Goal: Information Seeking & Learning: Learn about a topic

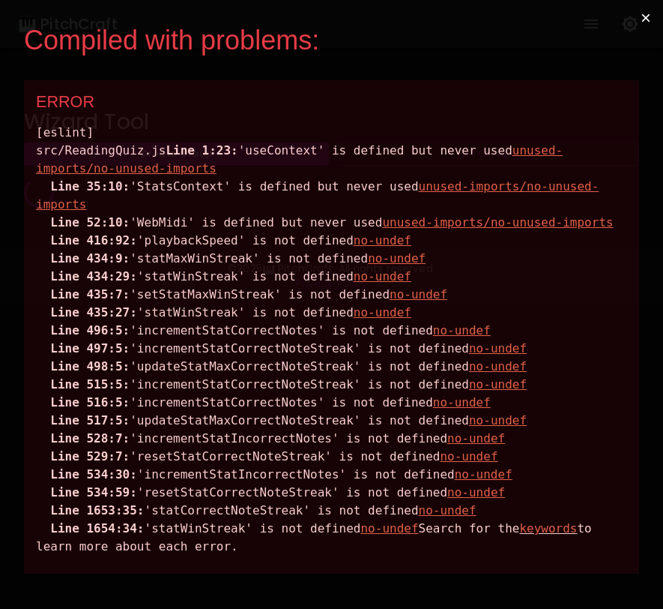
click at [644, 19] on button "×" at bounding box center [646, 18] width 34 height 36
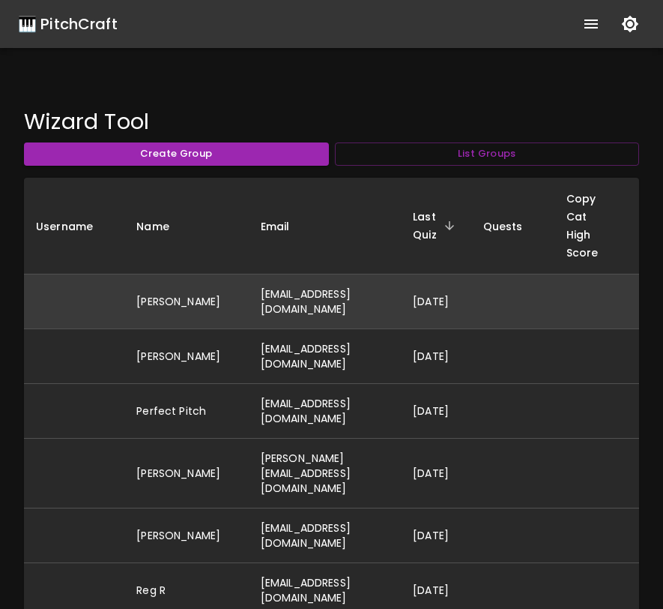
click at [401, 302] on td "[EMAIL_ADDRESS][DOMAIN_NAME]" at bounding box center [325, 301] width 152 height 55
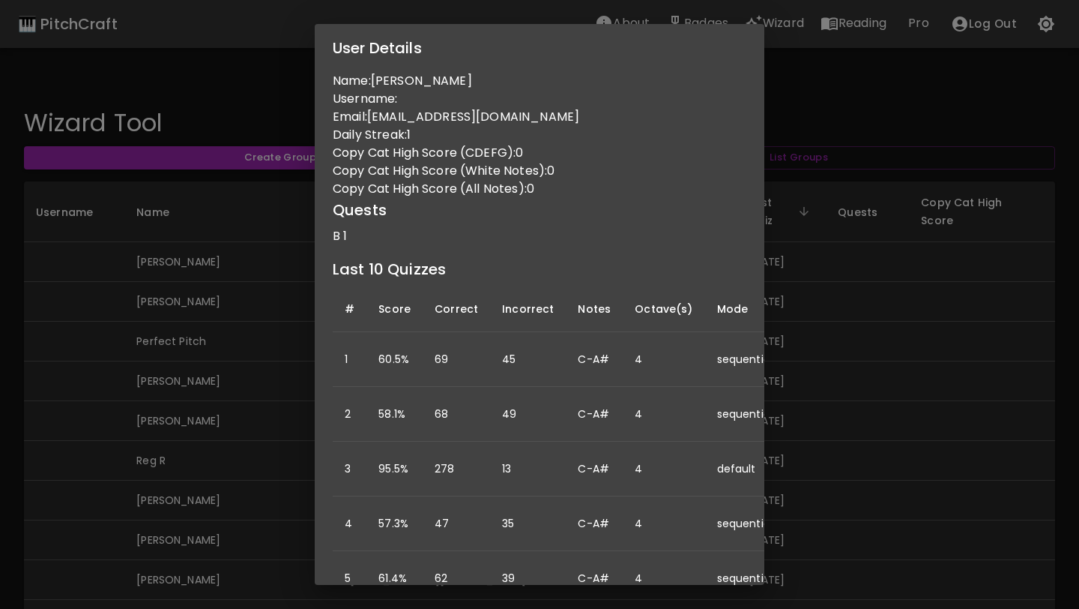
click at [662, 108] on div "User Details Name: Skyler Barron Username: Email: skylermayb@gmail.com Daily St…" at bounding box center [539, 304] width 1079 height 609
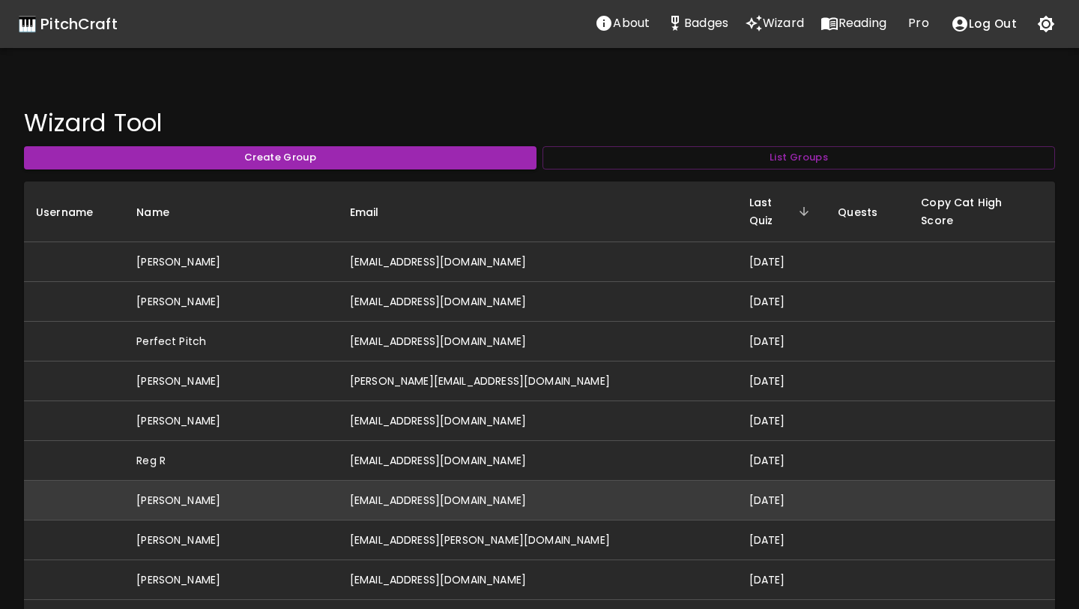
click at [524, 488] on td "berniebelmonti@gmail.com" at bounding box center [537, 500] width 399 height 40
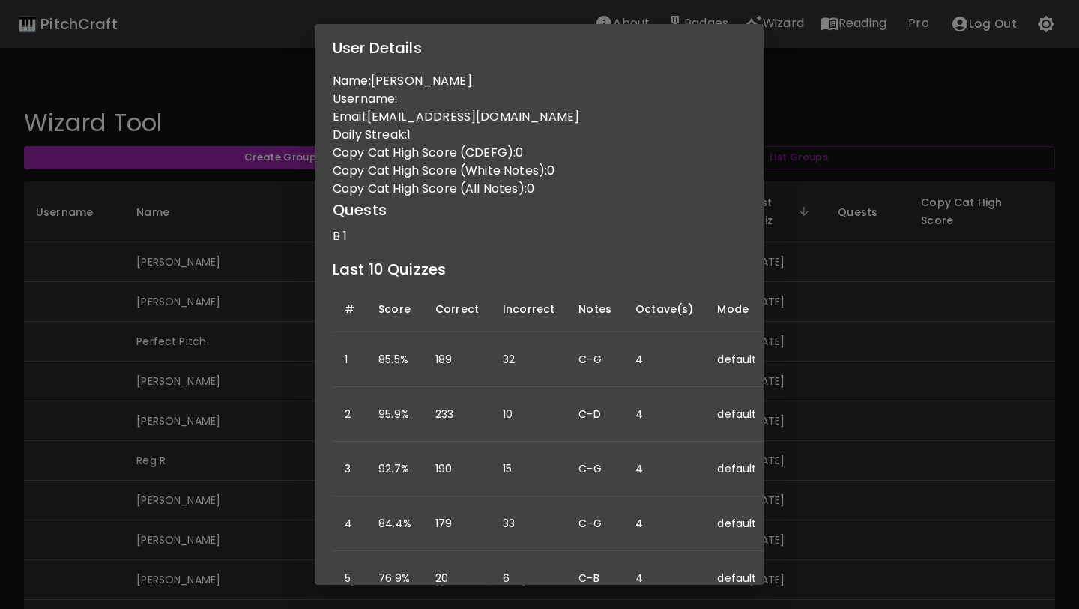
click at [261, 214] on div "User Details Name: Bernie Belmonti Username: Email: berniebelmonti@gmail.com Da…" at bounding box center [539, 304] width 1079 height 609
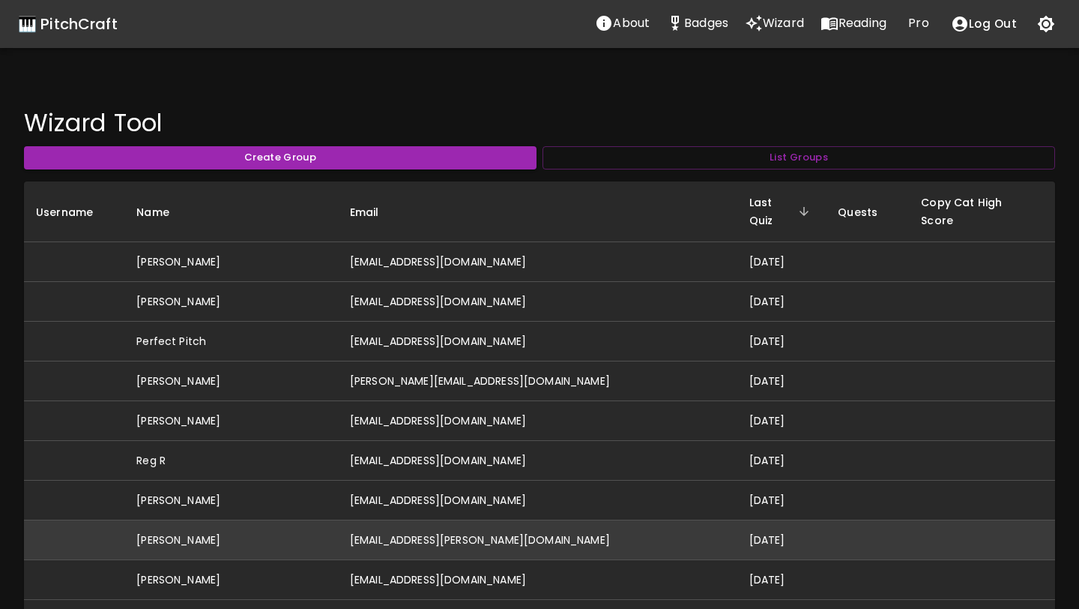
click at [402, 520] on td "abigail.r.hinchcliffe@gmail.com" at bounding box center [537, 540] width 399 height 40
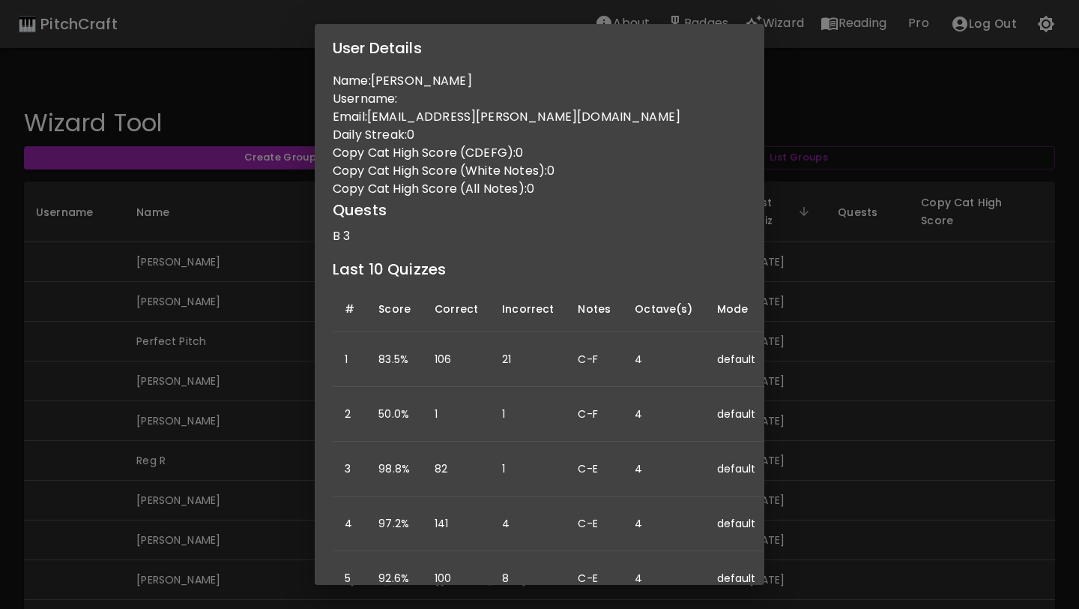
click at [184, 371] on div "User Details Name: Abigail Hinchcliffe Username: Email: abigail.r.hinchcliffe@g…" at bounding box center [539, 304] width 1079 height 609
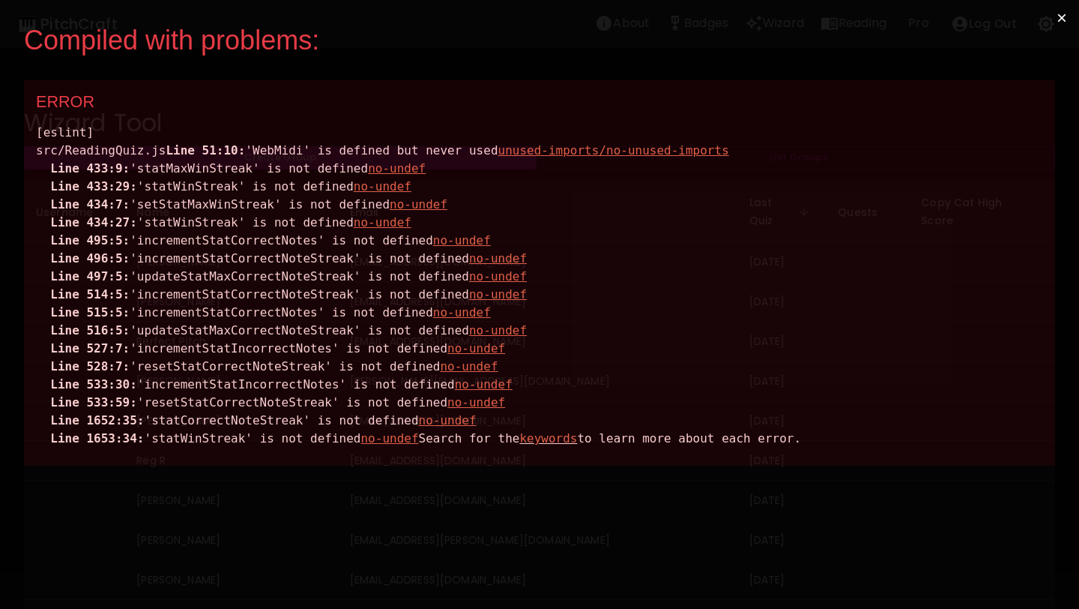
click at [662, 16] on button "×" at bounding box center [1062, 18] width 34 height 36
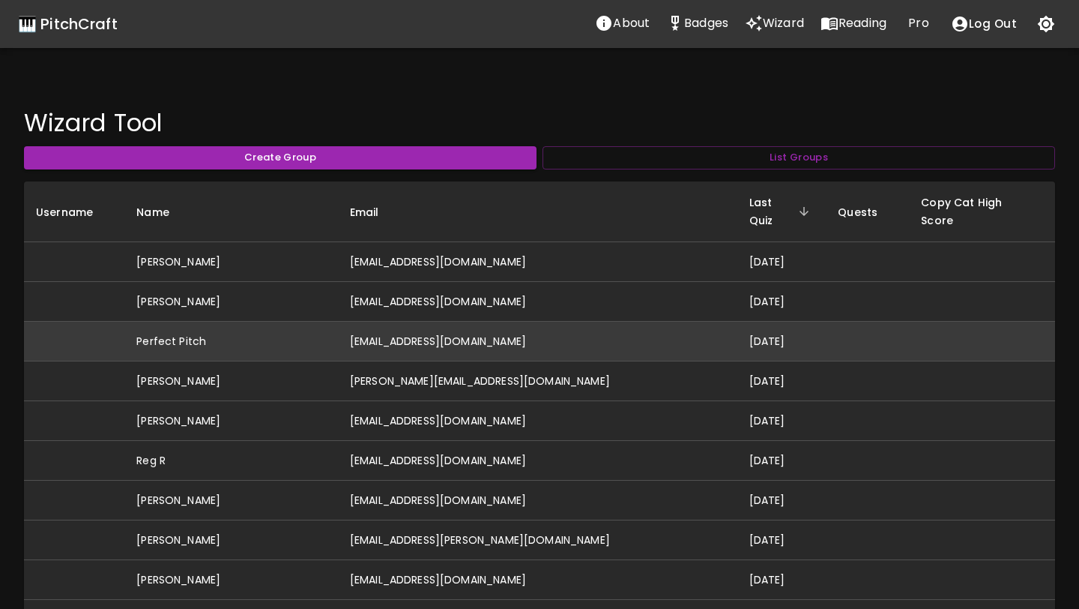
click at [495, 329] on td "idonthaveperfectpitch@gmail.com" at bounding box center [537, 341] width 399 height 40
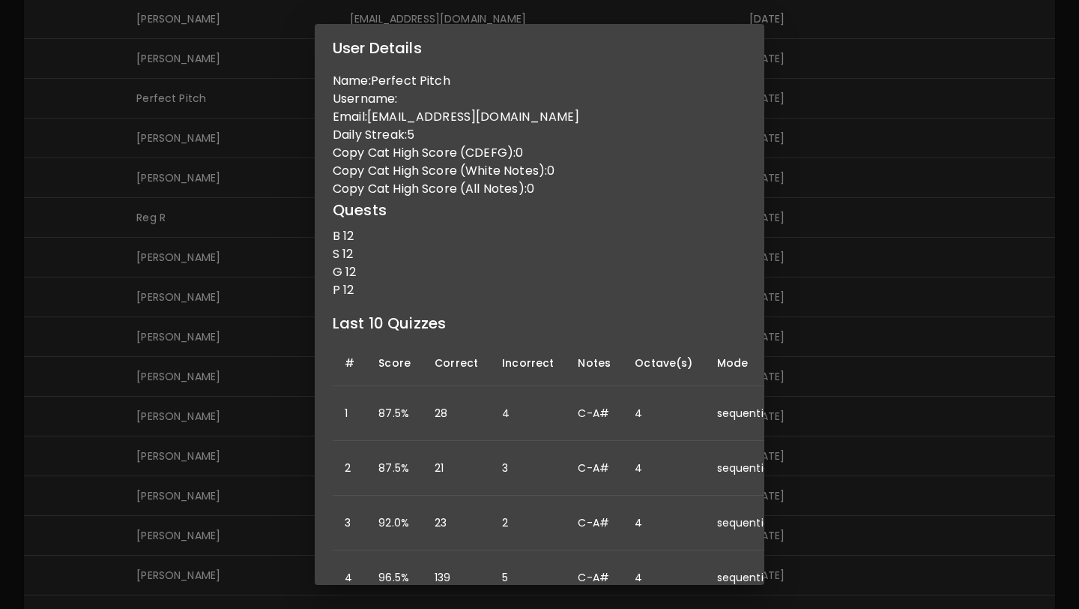
click at [662, 168] on div "User Details Name: Perfect Pitch Username: Email: idonthaveperfectpitch@gmail.c…" at bounding box center [539, 304] width 1079 height 609
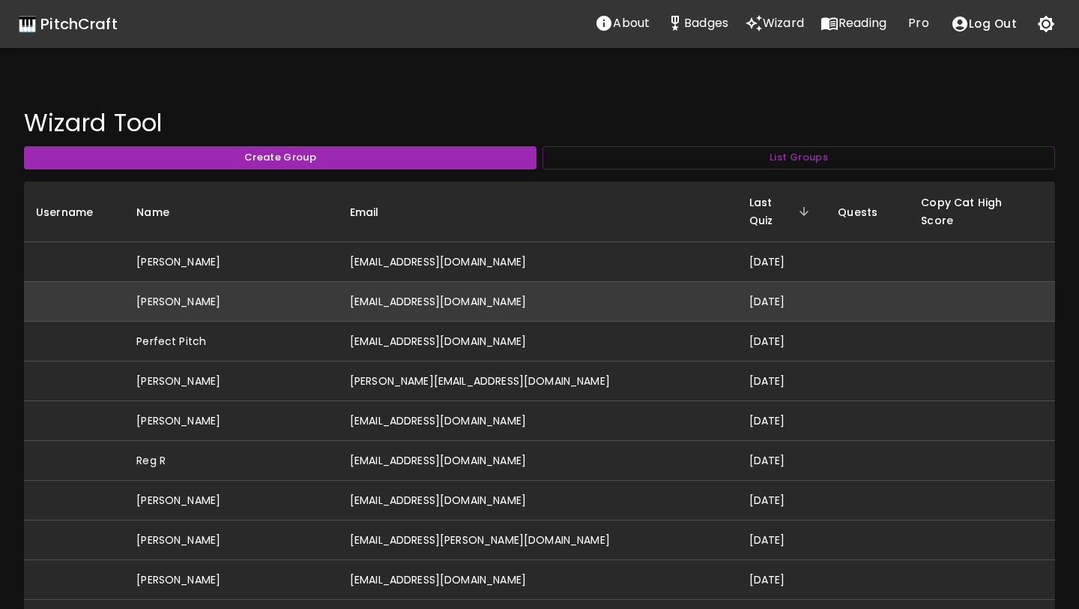
click at [398, 294] on td "ashleymovold@gmail.com" at bounding box center [537, 302] width 399 height 40
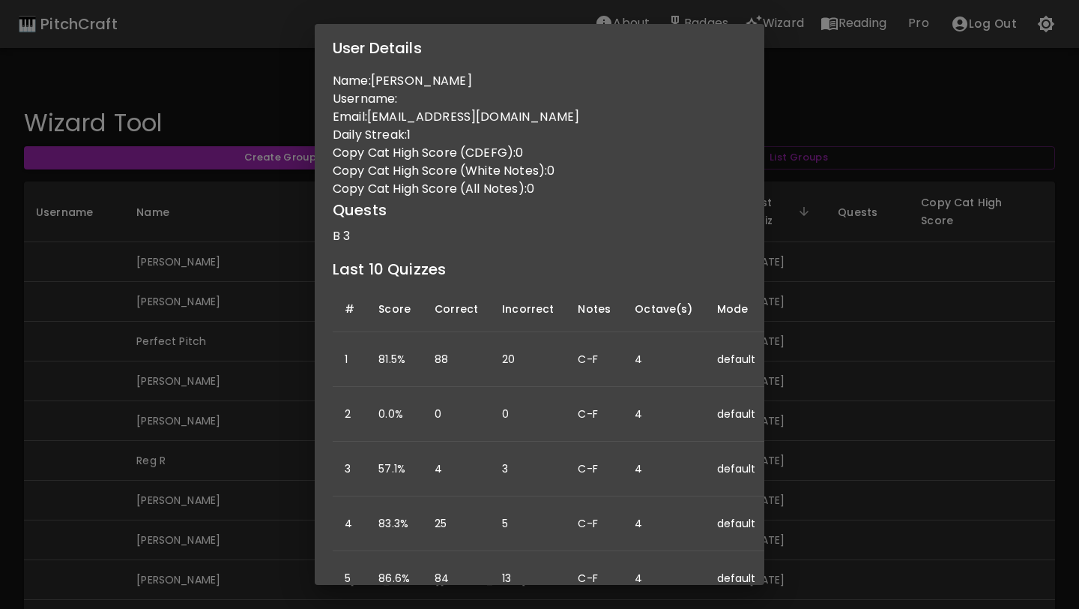
click at [662, 351] on div "User Details Name: Ashley Varian Username: Email: ashleymovold@gmail.com Daily …" at bounding box center [539, 304] width 1079 height 609
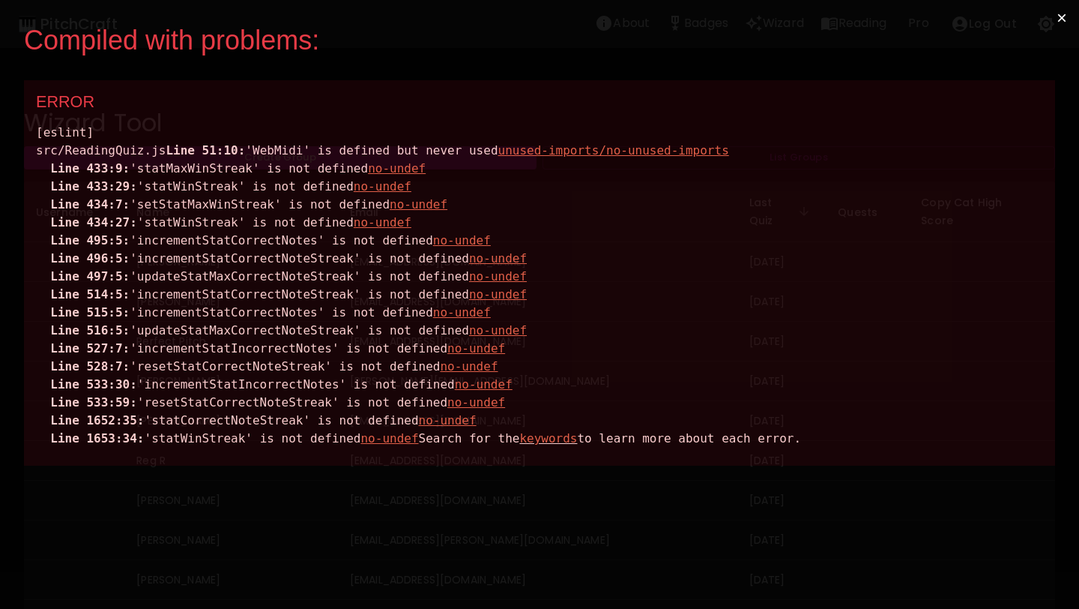
click at [1063, 20] on button "×" at bounding box center [1062, 18] width 34 height 36
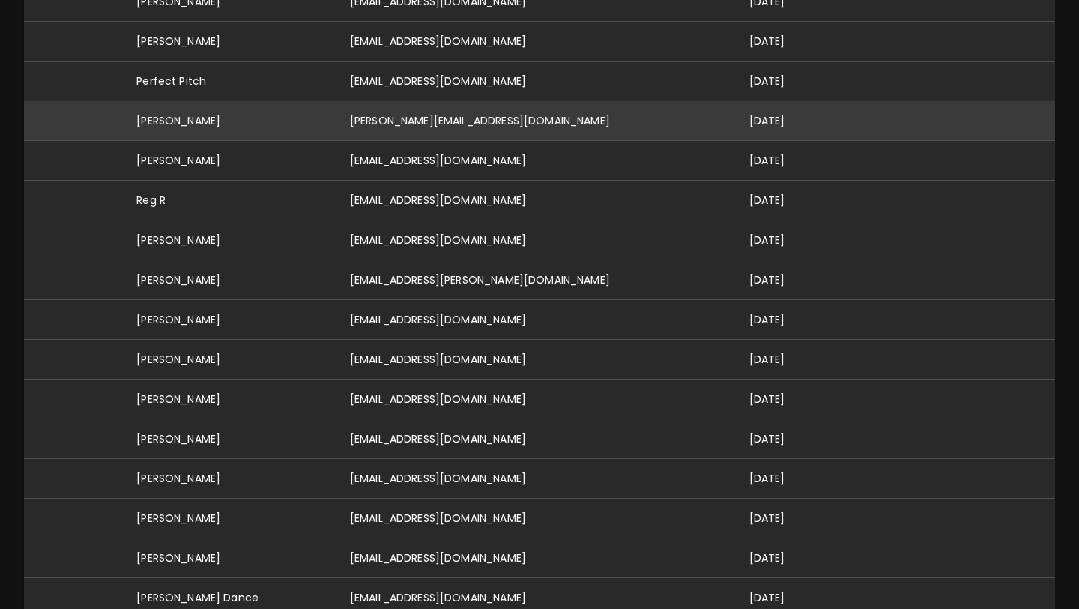
scroll to position [265, 0]
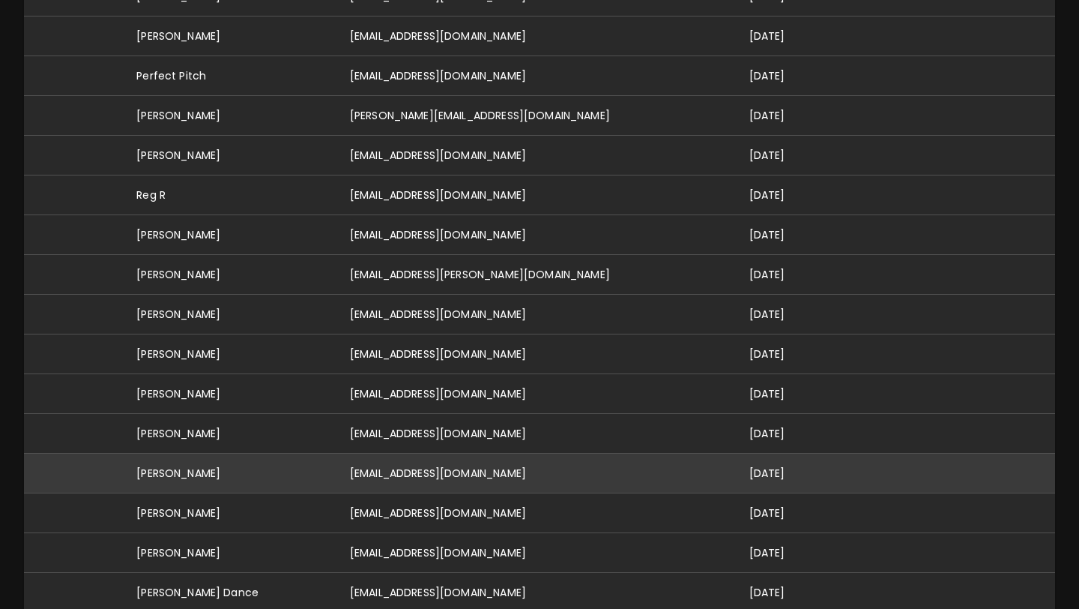
click at [461, 453] on td "arhanjhaveri@gmail.com" at bounding box center [537, 473] width 399 height 40
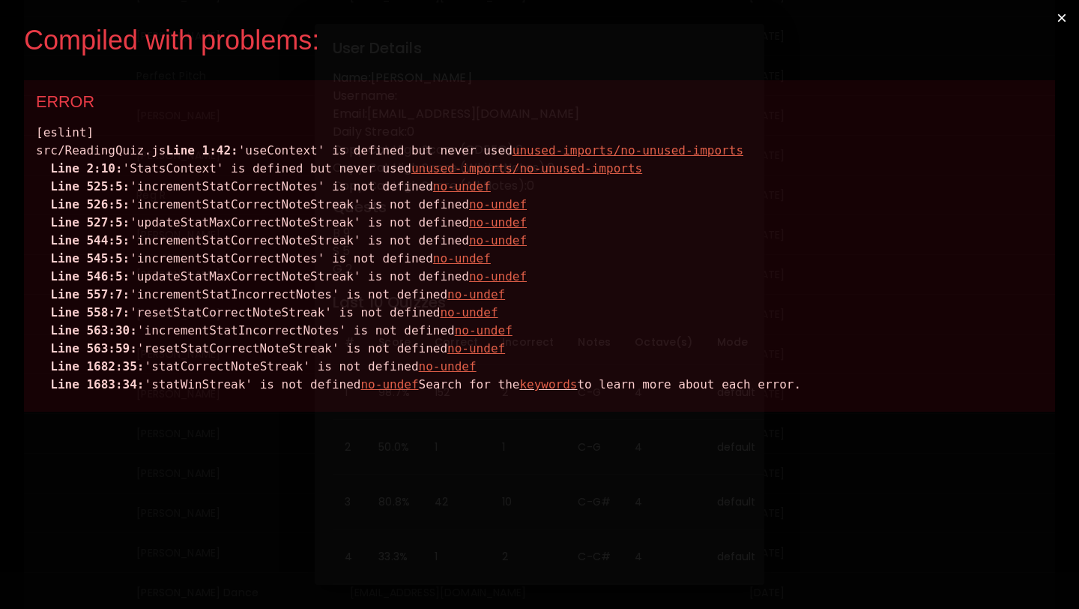
scroll to position [0, 0]
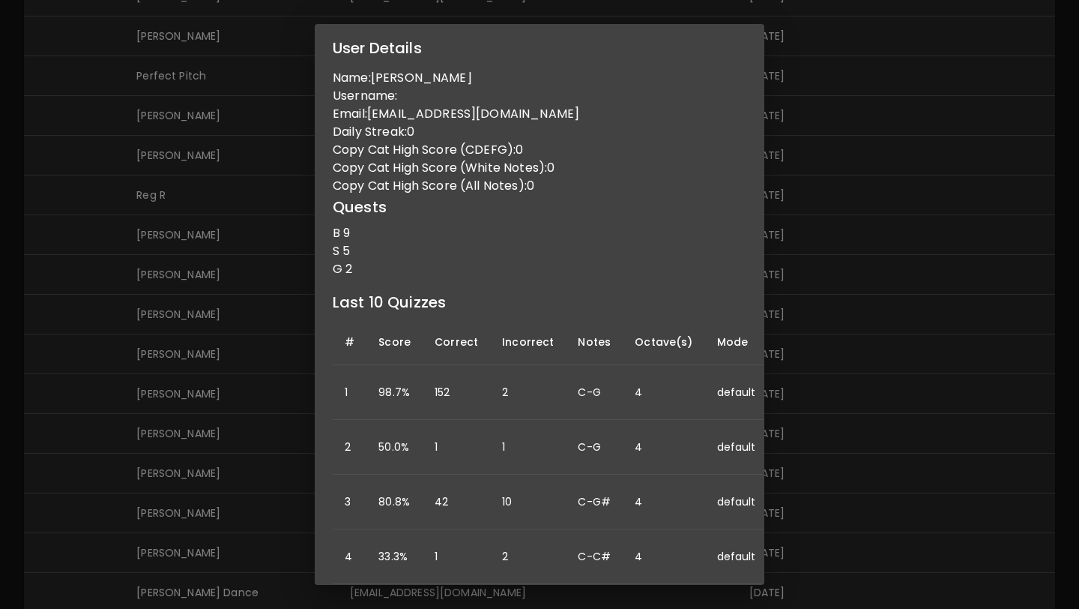
click at [223, 176] on div "User Details Name: Arhan Jhaveri Username: Email: arhanjhaveri@gmail.com Daily …" at bounding box center [539, 304] width 1079 height 609
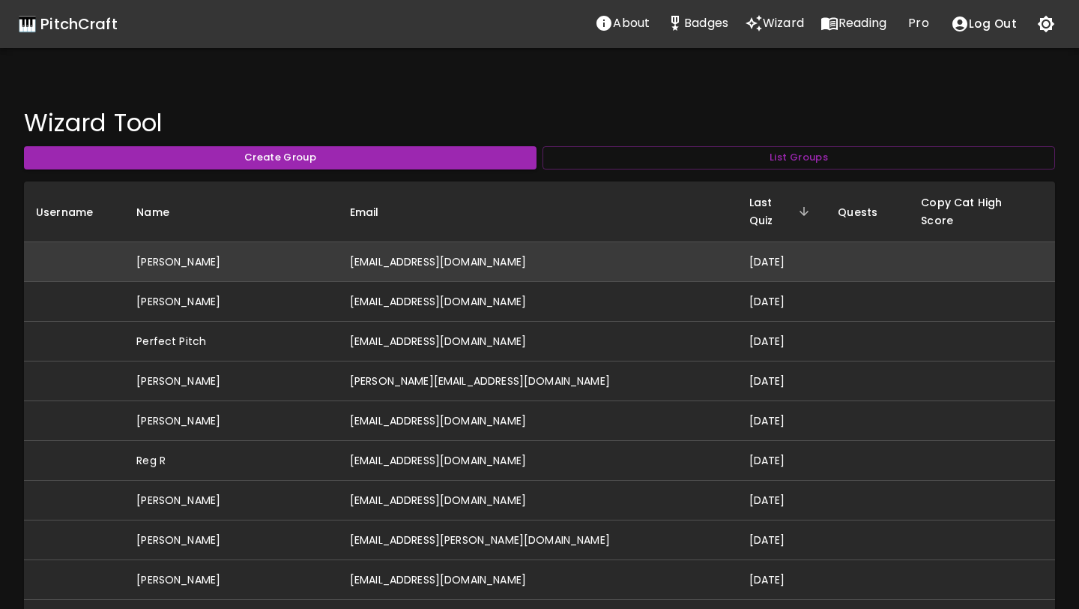
click at [384, 250] on td "[EMAIL_ADDRESS][DOMAIN_NAME]" at bounding box center [537, 262] width 399 height 40
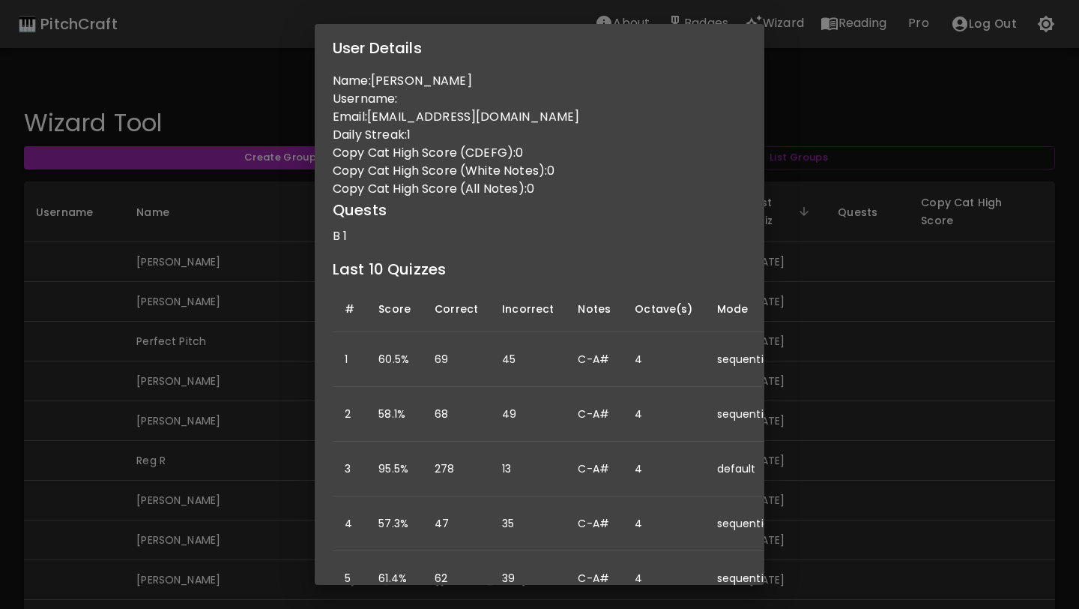
click at [807, 374] on div "User Details Name: Skyler Barron Username: Email: skylermayb@gmail.com Daily St…" at bounding box center [539, 304] width 1079 height 609
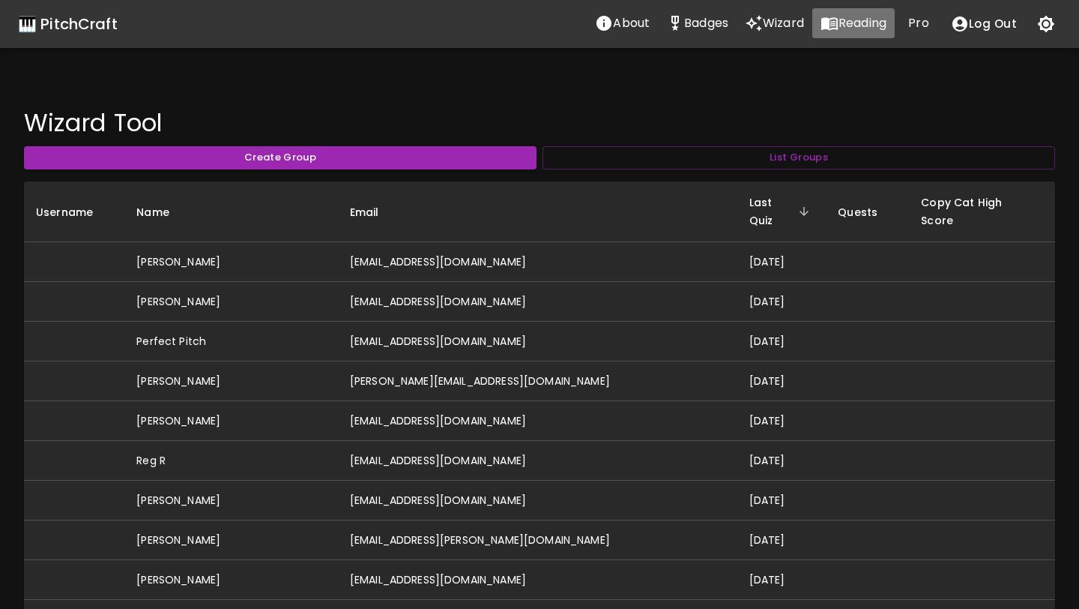
click at [845, 31] on p "Reading" at bounding box center [863, 23] width 48 height 18
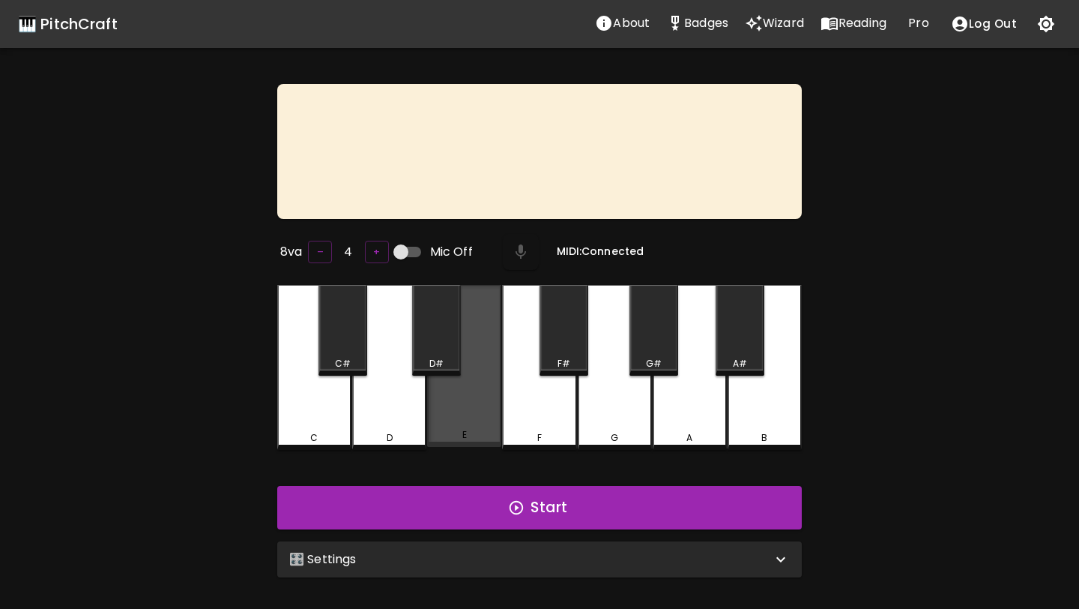
click at [461, 417] on div "E" at bounding box center [464, 366] width 74 height 162
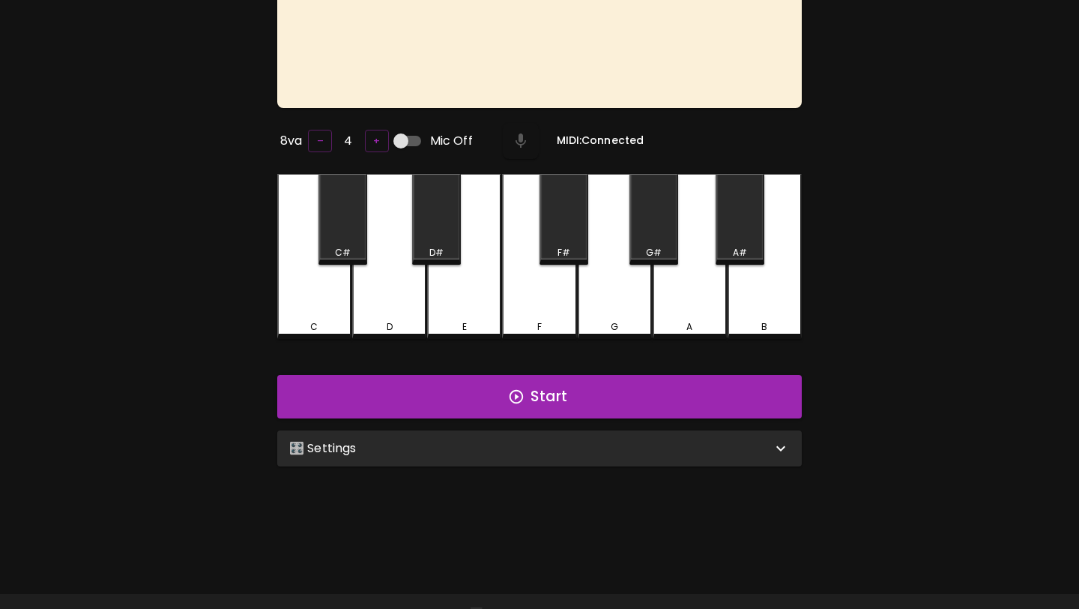
scroll to position [150, 0]
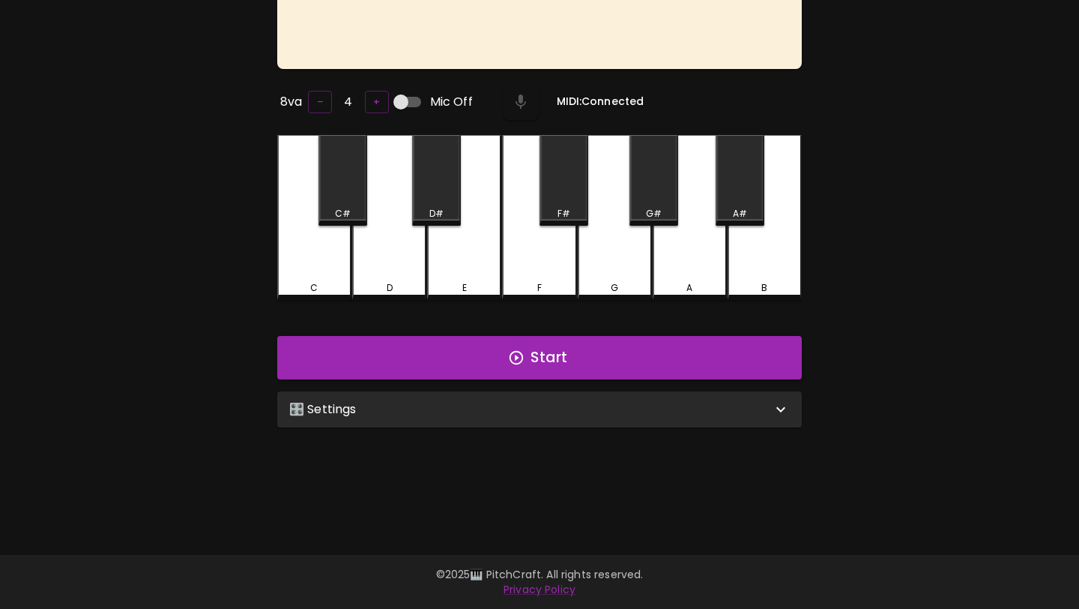
click at [517, 417] on div "🎛️ Settings" at bounding box center [539, 409] width 525 height 36
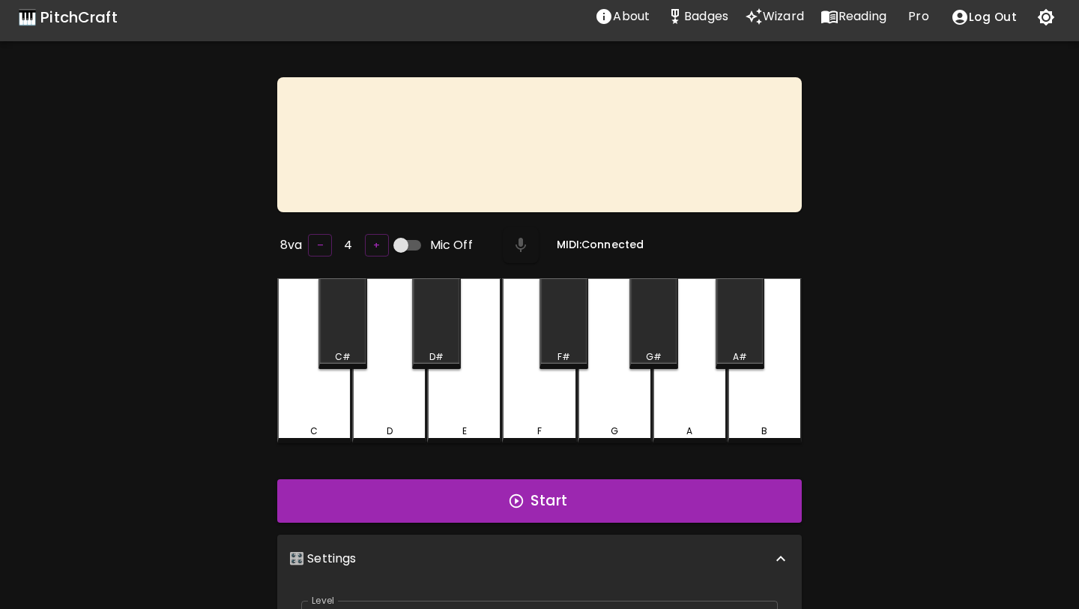
scroll to position [0, 0]
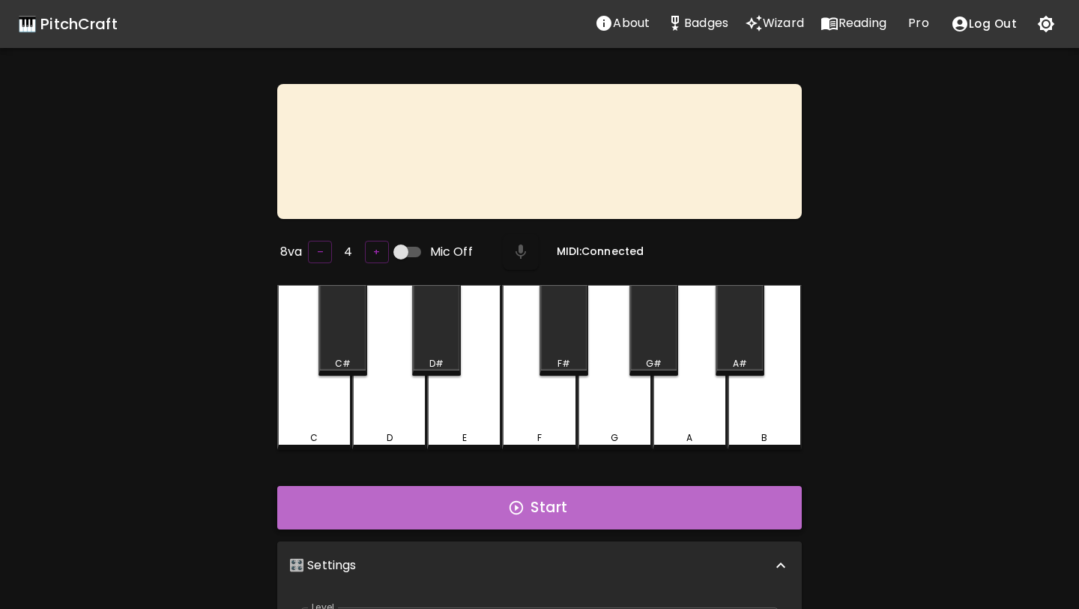
click at [498, 513] on button "Start" at bounding box center [539, 507] width 525 height 43
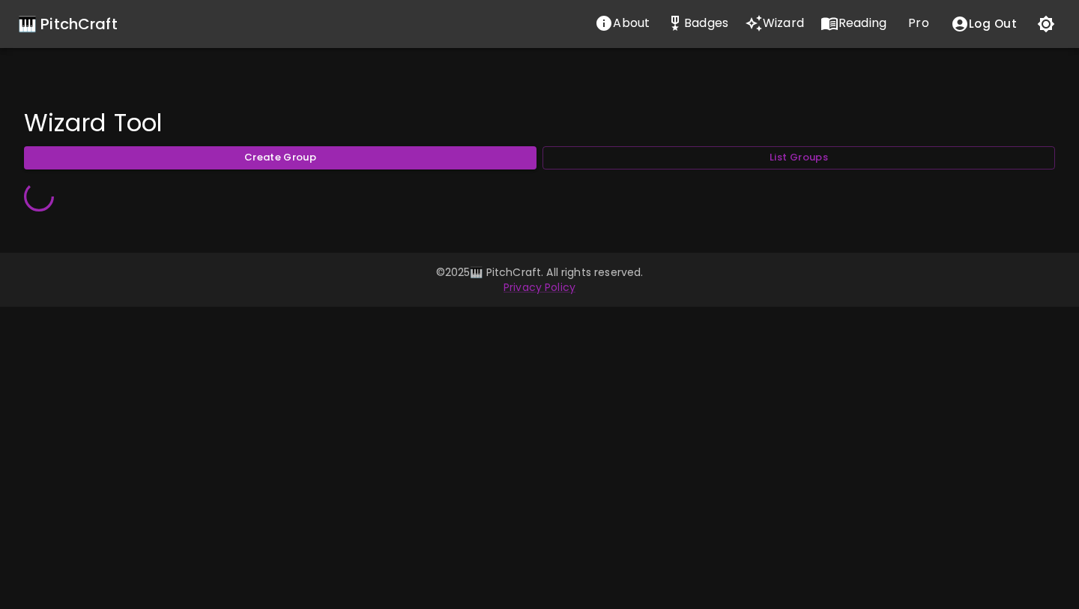
click at [869, 24] on p "Reading" at bounding box center [863, 23] width 48 height 18
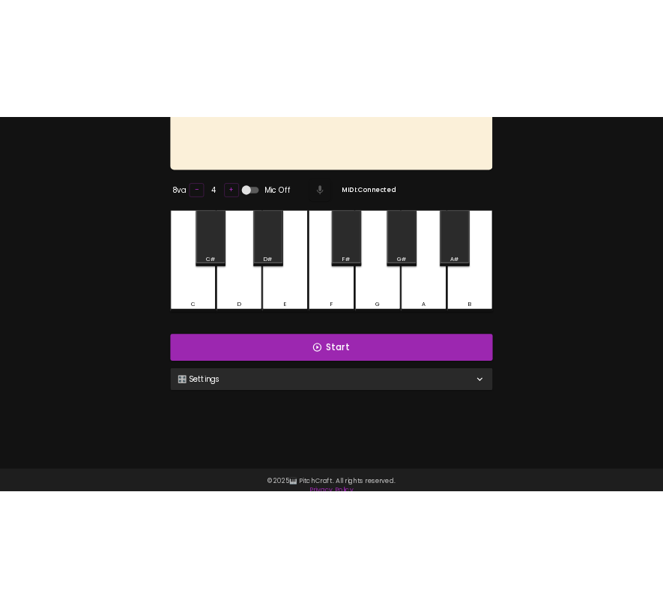
scroll to position [150, 0]
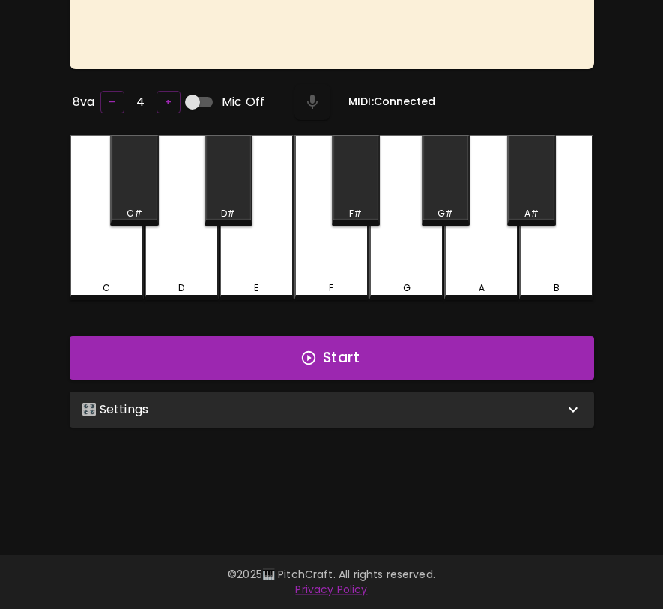
click at [479, 413] on div "🎛️ Settings" at bounding box center [323, 409] width 483 height 18
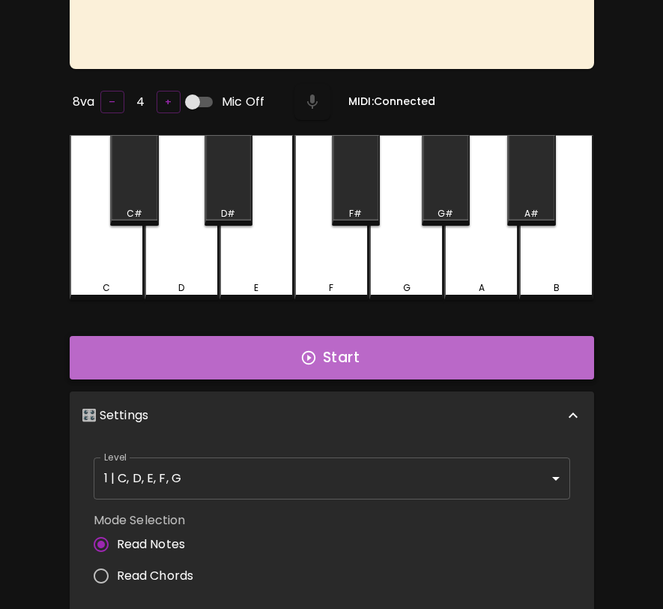
click at [471, 345] on button "Start" at bounding box center [332, 357] width 525 height 43
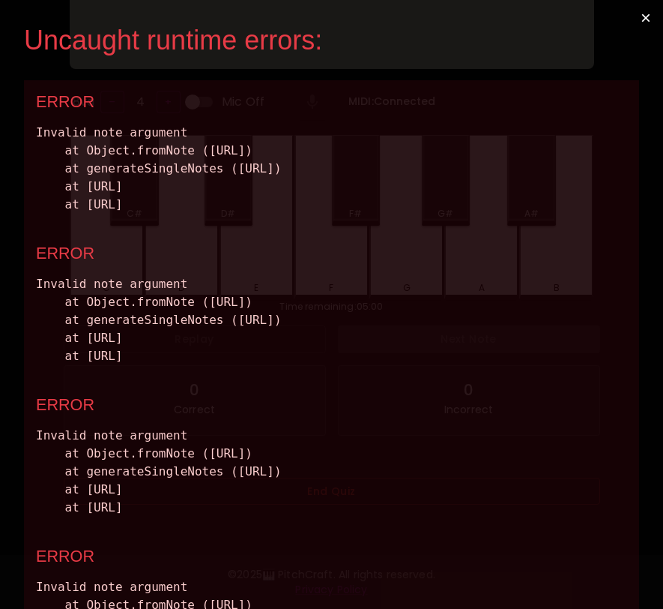
scroll to position [0, 0]
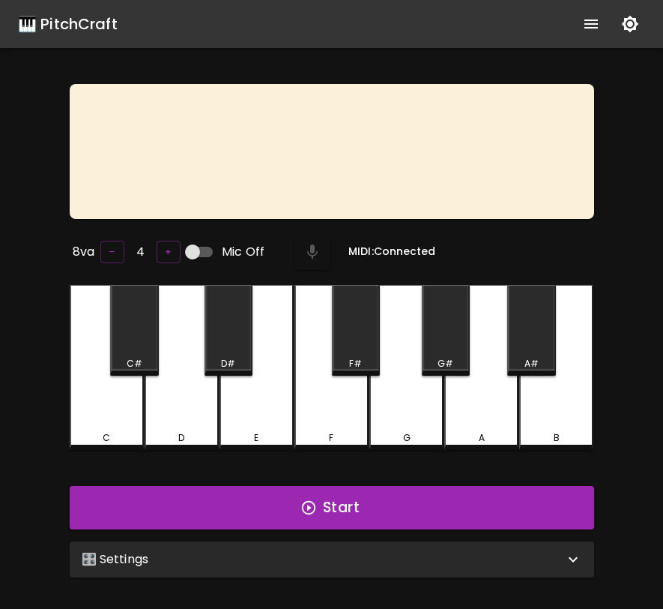
scroll to position [150, 0]
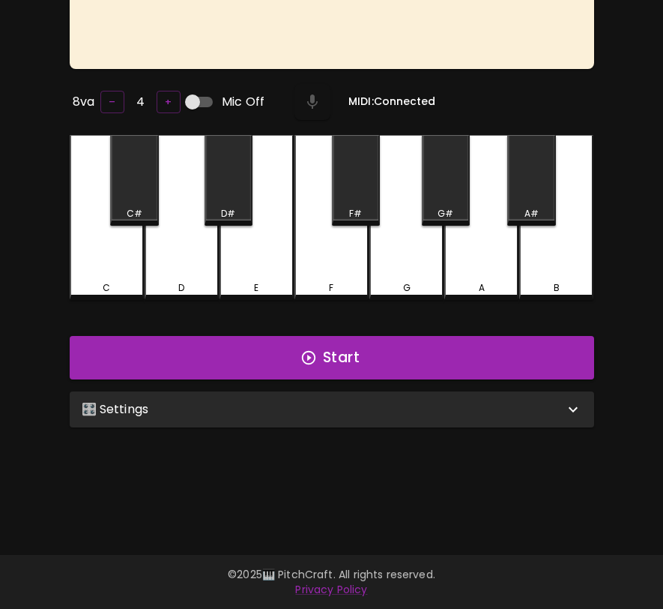
scroll to position [150, 0]
click at [345, 411] on div "🎛️ Settings" at bounding box center [323, 409] width 483 height 18
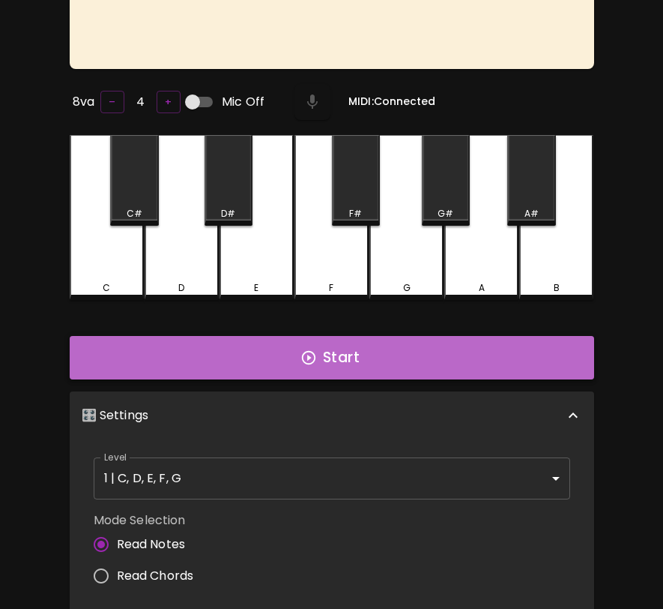
click at [350, 354] on button "Start" at bounding box center [332, 357] width 525 height 43
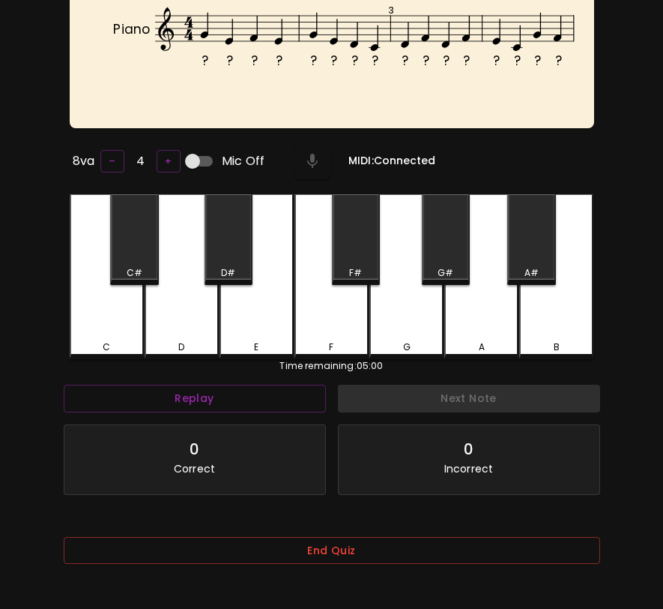
scroll to position [57, 0]
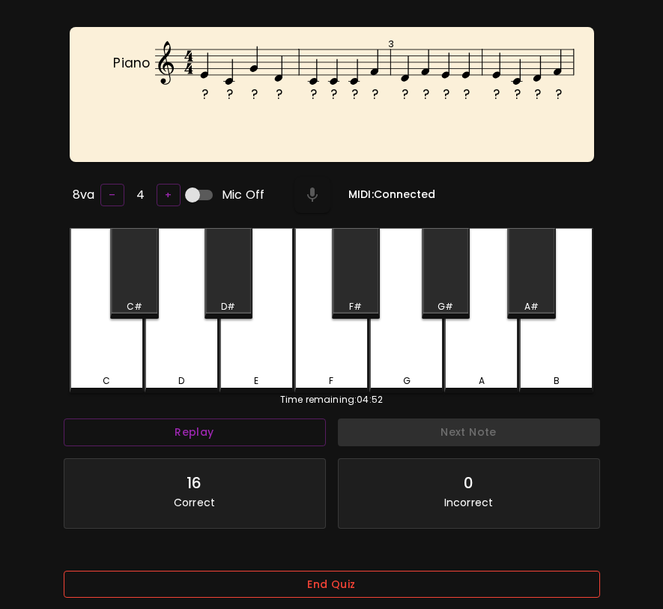
click at [384, 582] on button "End Quiz" at bounding box center [332, 584] width 537 height 28
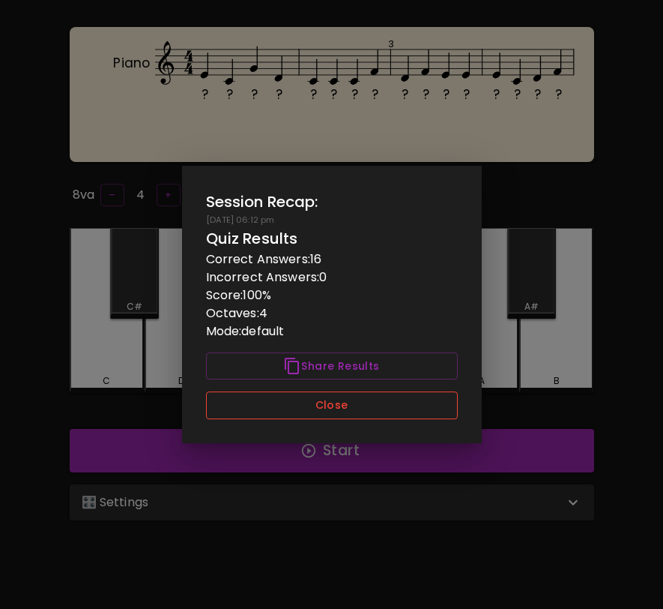
click at [398, 412] on button "Close" at bounding box center [332, 405] width 252 height 28
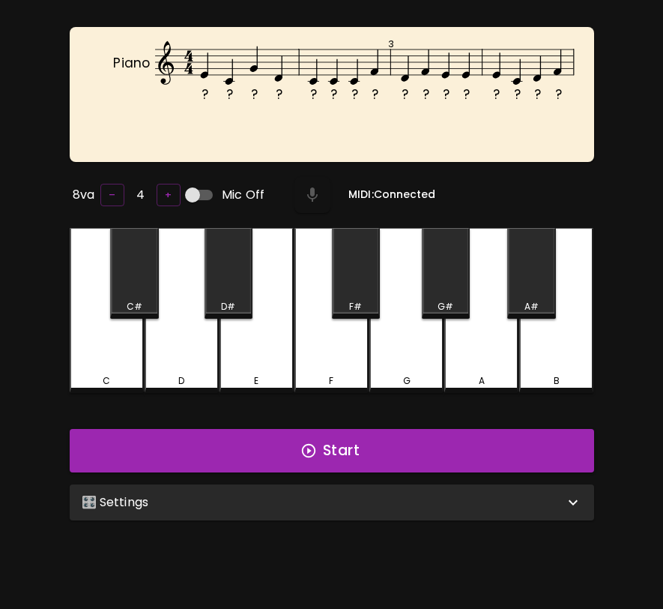
click at [391, 503] on div "🎛️ Settings" at bounding box center [323, 502] width 483 height 18
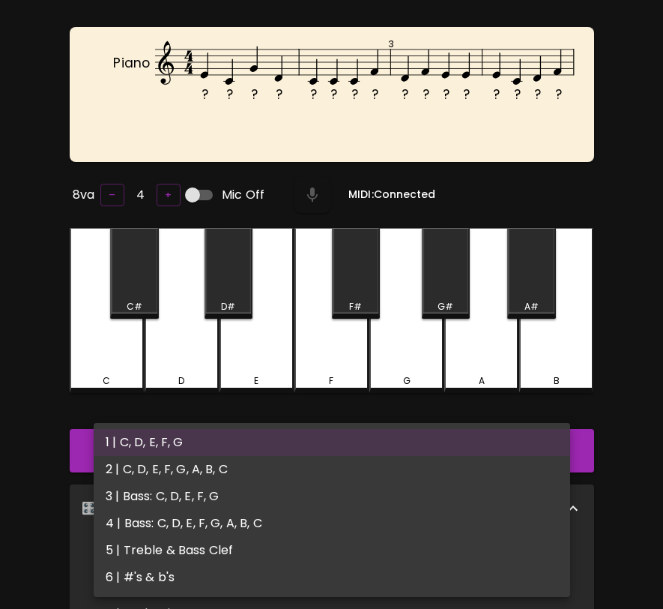
click at [387, 549] on body "🎹 PitchCraft About Badges Wizard Reading Pro Log Out ? ? ? ? ? ? ? ? ? ? ? ? ? …" at bounding box center [331, 452] width 663 height 1018
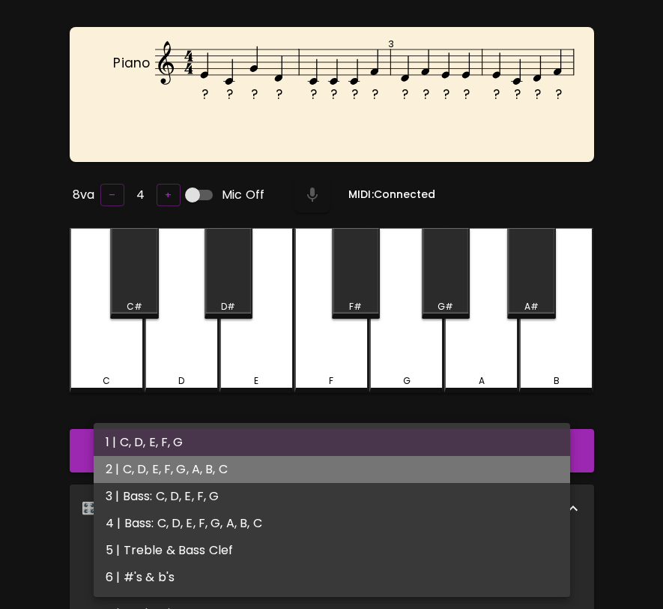
click at [380, 458] on li "2 | C, D, E, F, G, A, B, C" at bounding box center [332, 469] width 477 height 27
type input "3"
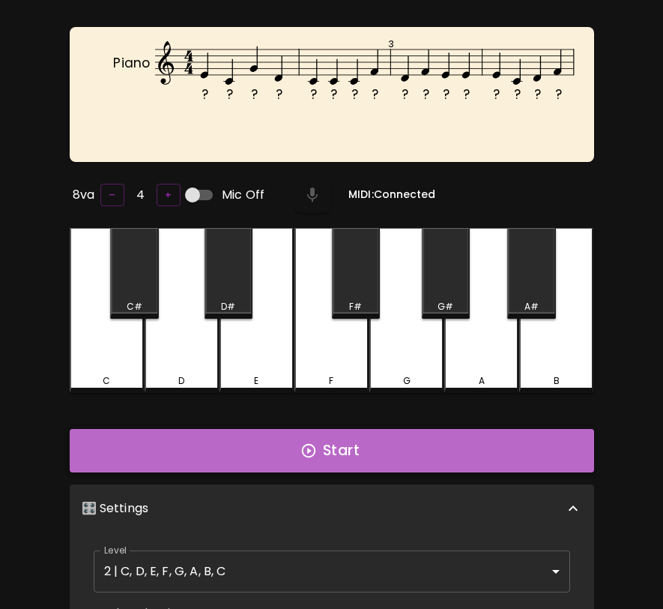
click at [382, 453] on button "Start" at bounding box center [332, 450] width 525 height 43
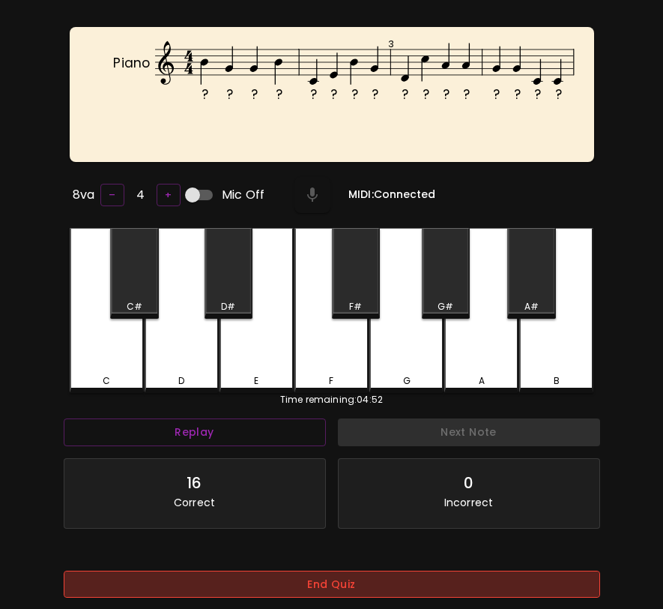
click at [318, 580] on button "End Quiz" at bounding box center [332, 584] width 537 height 28
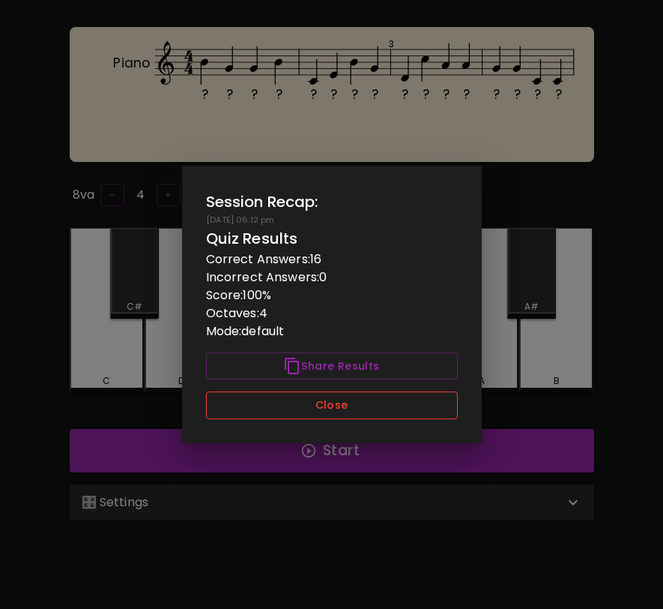
click at [360, 397] on button "Close" at bounding box center [332, 405] width 252 height 28
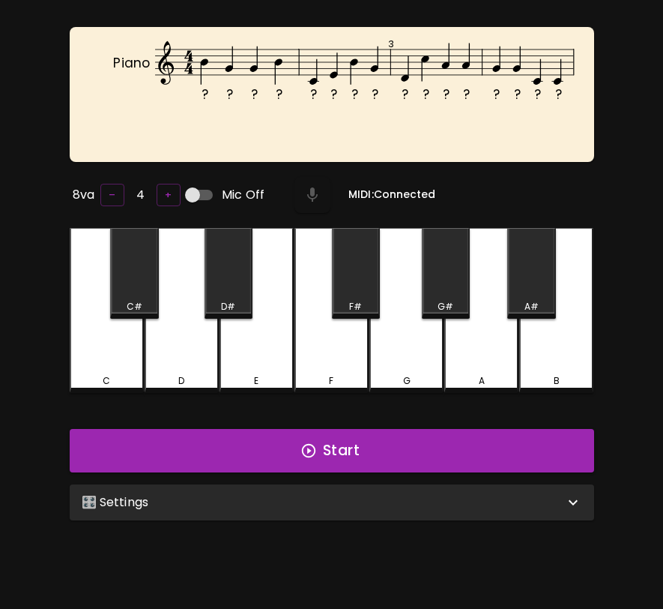
click at [354, 507] on div "🎛️ Settings" at bounding box center [323, 502] width 483 height 18
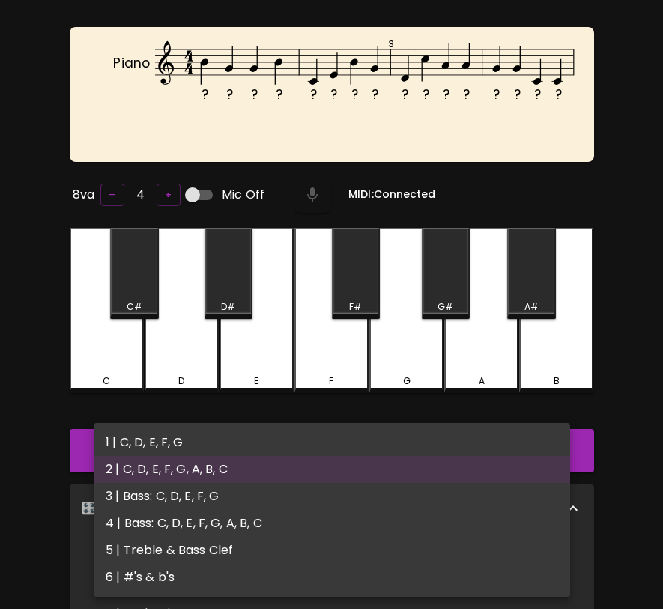
click at [340, 558] on body "🎹 PitchCraft About Badges Wizard Reading Pro Log Out ? ? ? ? ? ? ? ? ? ? ? ? ? …" at bounding box center [331, 452] width 663 height 1018
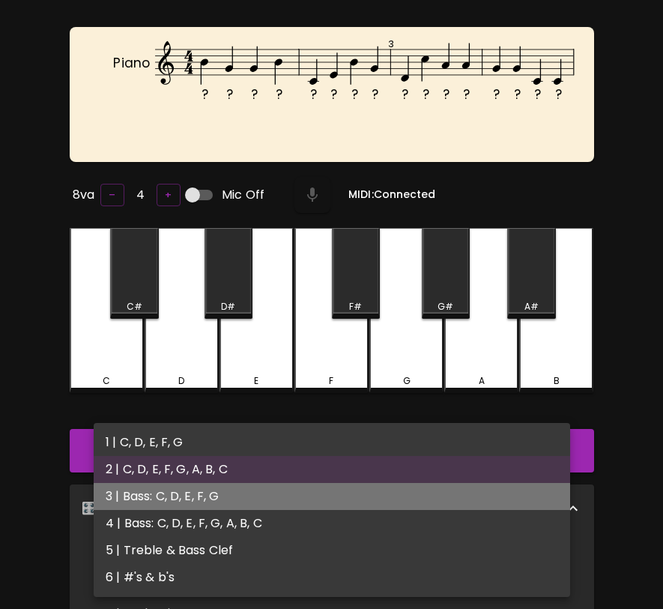
click at [339, 492] on li "3 | Bass: C, D, E, F, G" at bounding box center [332, 496] width 477 height 27
type input "5"
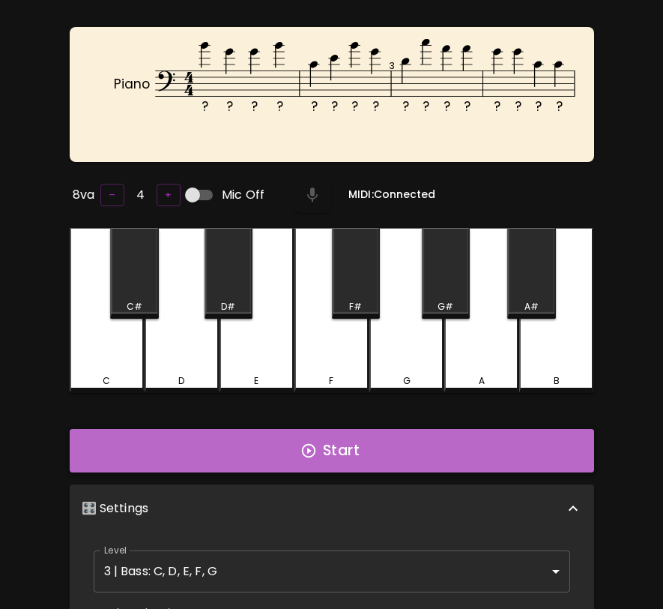
click at [347, 453] on button "Start" at bounding box center [332, 450] width 525 height 43
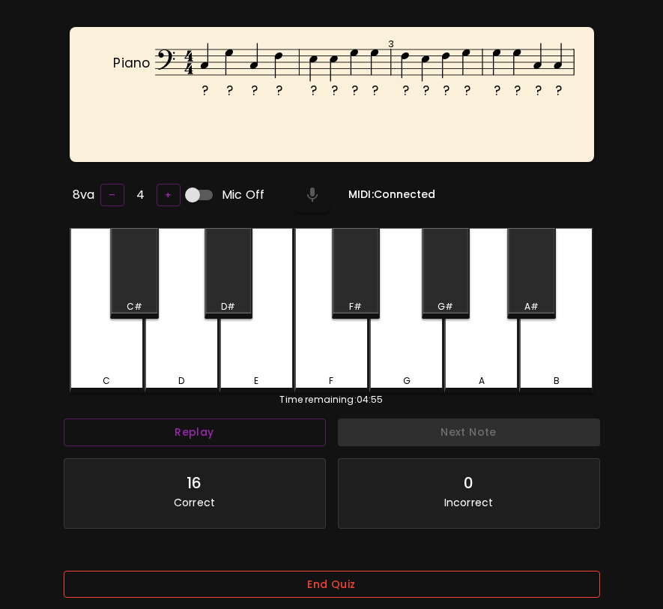
click at [360, 577] on button "End Quiz" at bounding box center [332, 584] width 537 height 28
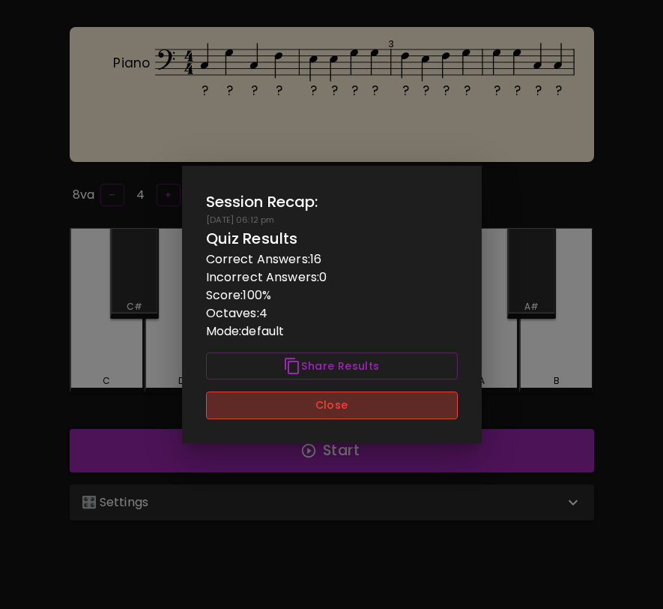
click at [395, 405] on button "Close" at bounding box center [332, 405] width 252 height 28
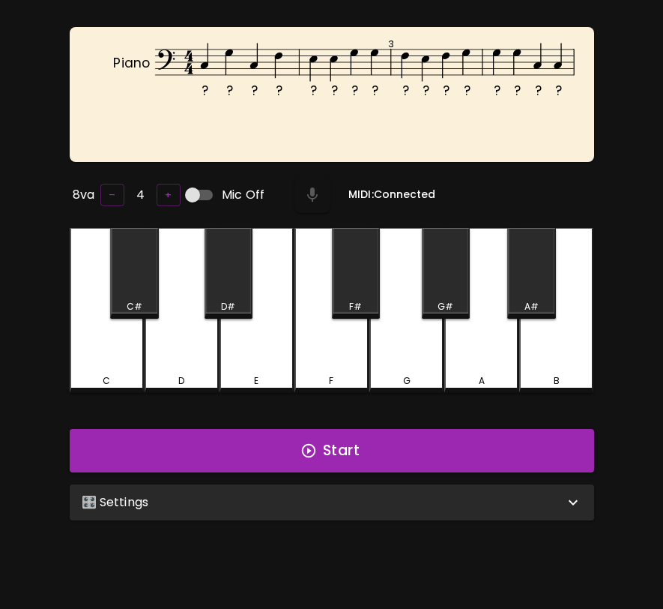
click at [381, 521] on div "🎛️ Settings Level 3 | Bass: C, D, E, F, G 5 Level Mode Selection Read Notes Rea…" at bounding box center [332, 502] width 537 height 48
click at [383, 516] on div "🎛️ Settings" at bounding box center [332, 502] width 525 height 36
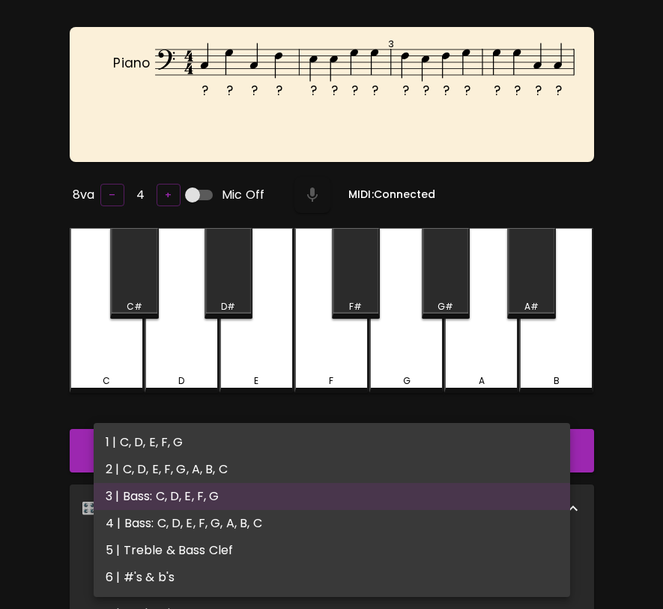
click at [352, 575] on body "🎹 PitchCraft About Badges Wizard Reading Pro Log Out ? ? ? ? ? ? ? ? ? ? ? ? ? …" at bounding box center [331, 452] width 663 height 1018
click at [354, 519] on li "4 | Bass: C, D, E, F, G, A, B, C" at bounding box center [332, 523] width 477 height 27
type input "7"
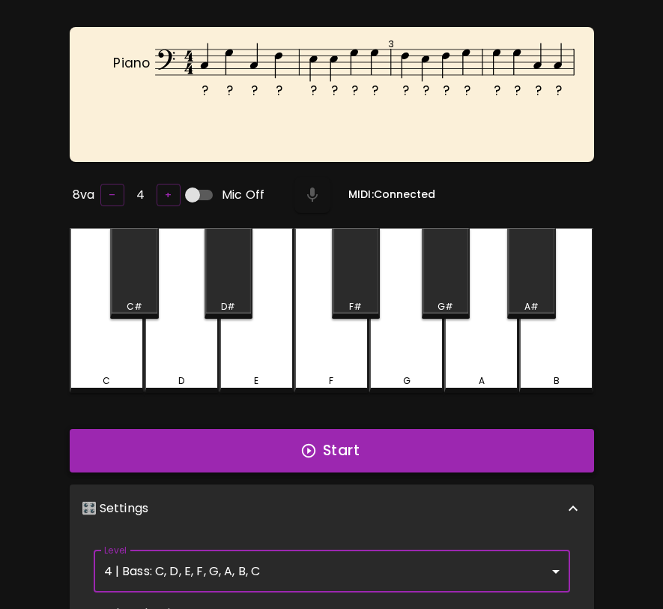
click at [369, 457] on button "Start" at bounding box center [332, 450] width 525 height 43
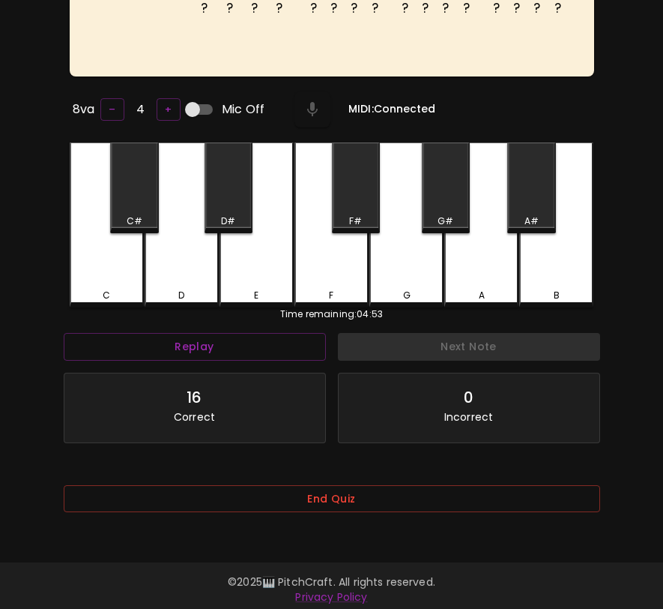
scroll to position [150, 0]
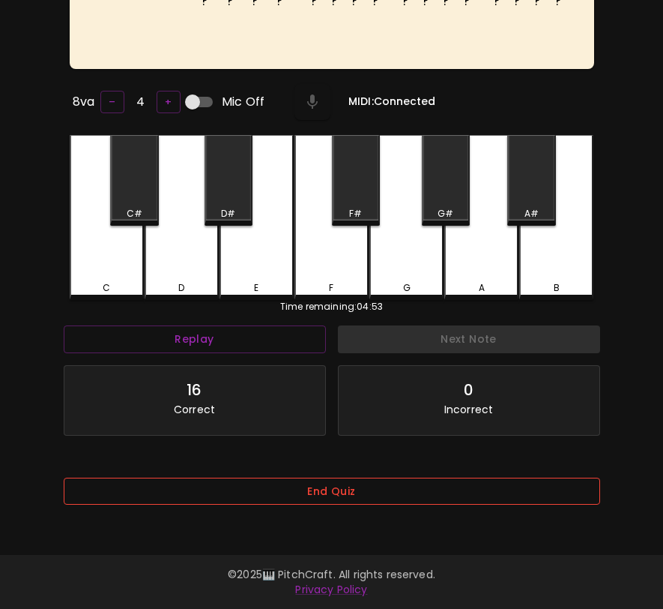
click at [355, 497] on button "End Quiz" at bounding box center [332, 491] width 537 height 28
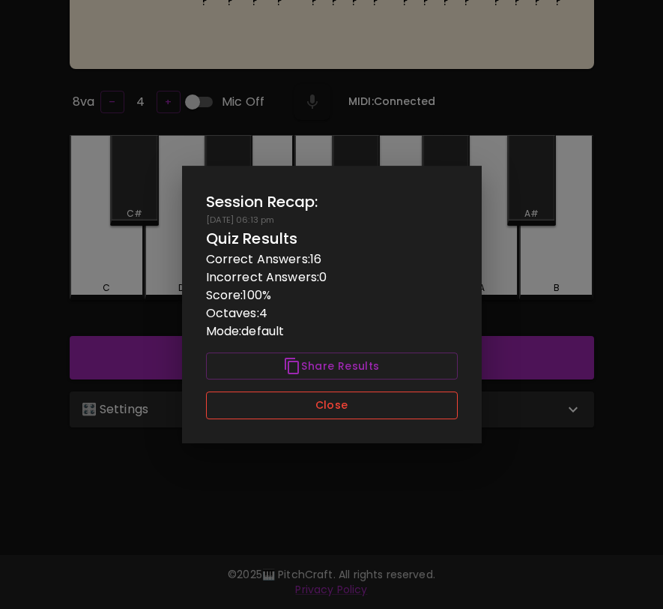
click at [372, 408] on button "Close" at bounding box center [332, 405] width 252 height 28
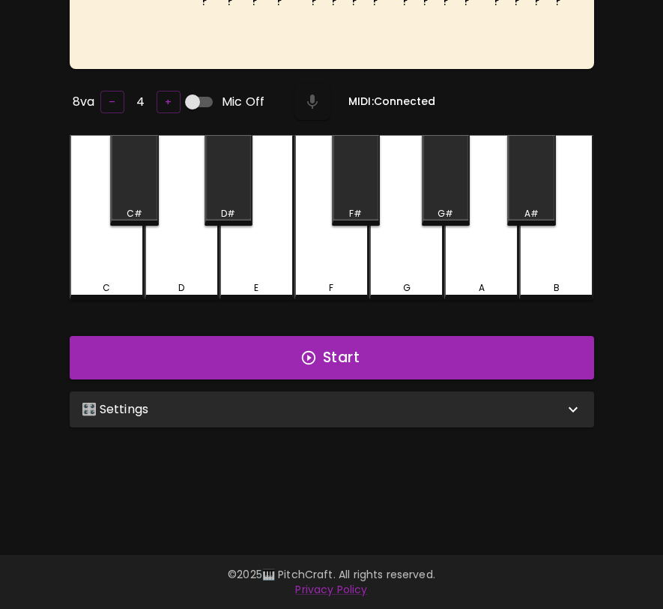
click at [377, 403] on div "🎛️ Settings" at bounding box center [323, 409] width 483 height 18
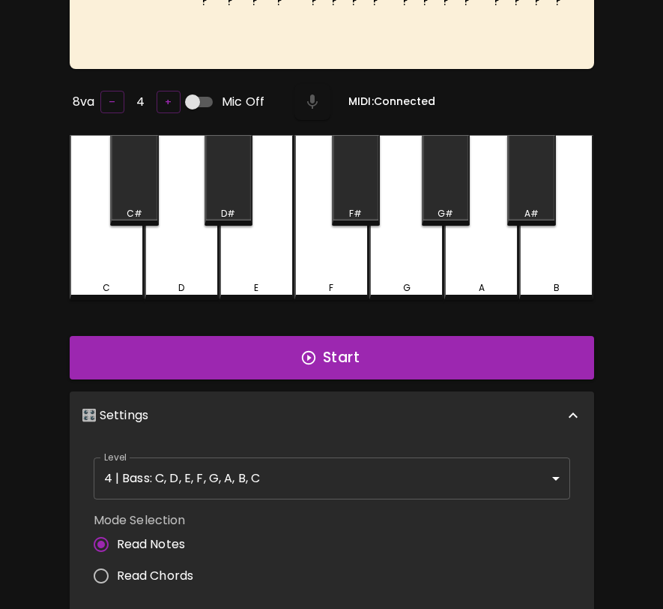
click at [345, 451] on div "Level 4 | Bass: C, D, E, F, G, A, B, C 7 Level" at bounding box center [332, 478] width 489 height 54
click at [336, 465] on body "🎹 PitchCraft About Badges Wizard Reading Pro Log Out ? ? ? ? ? ? ? ? ? ? ? ? ? …" at bounding box center [331, 359] width 663 height 1018
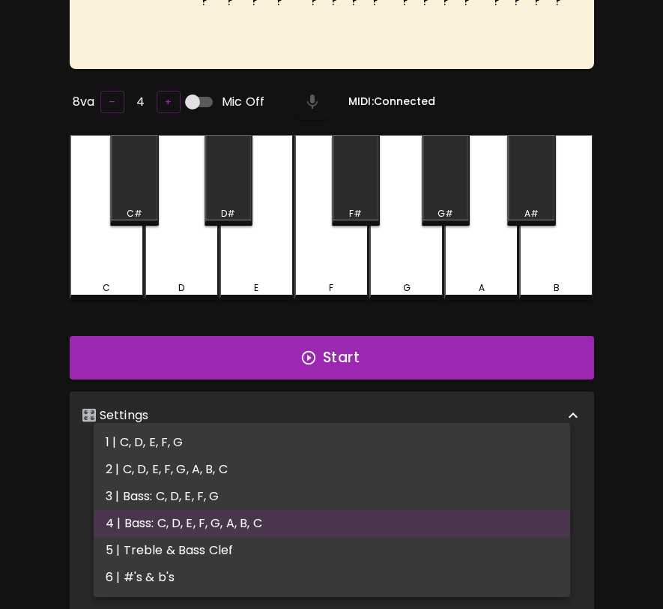
click at [286, 552] on li "5 | Treble & Bass Clef" at bounding box center [332, 550] width 477 height 27
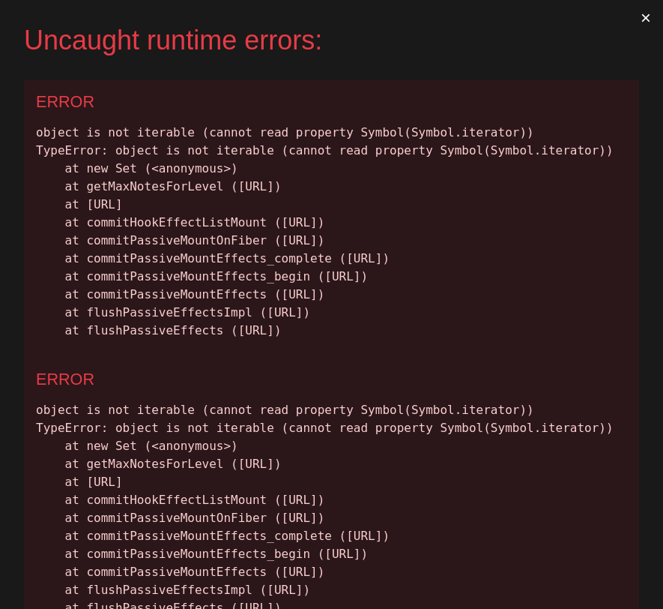
scroll to position [0, 0]
drag, startPoint x: 613, startPoint y: 436, endPoint x: 88, endPoint y: 169, distance: 588.9
click at [88, 169] on div "object is not iterable (cannot read property Symbol(Symbol.iterator)) TypeError…" at bounding box center [331, 232] width 591 height 216
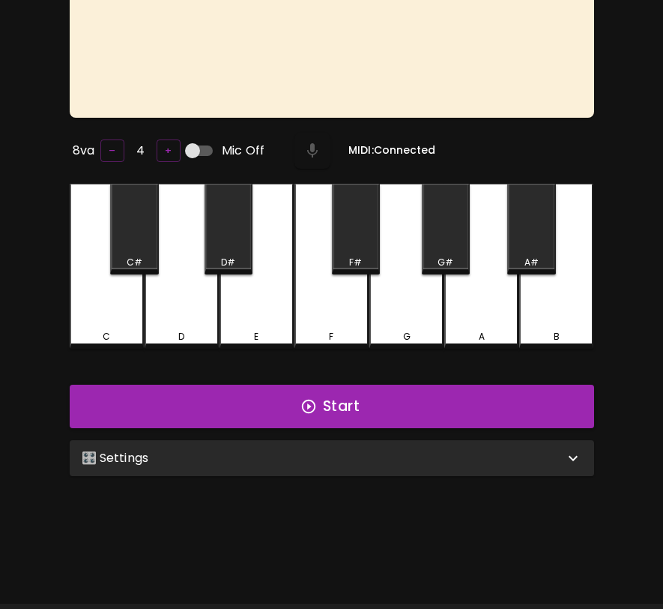
scroll to position [150, 0]
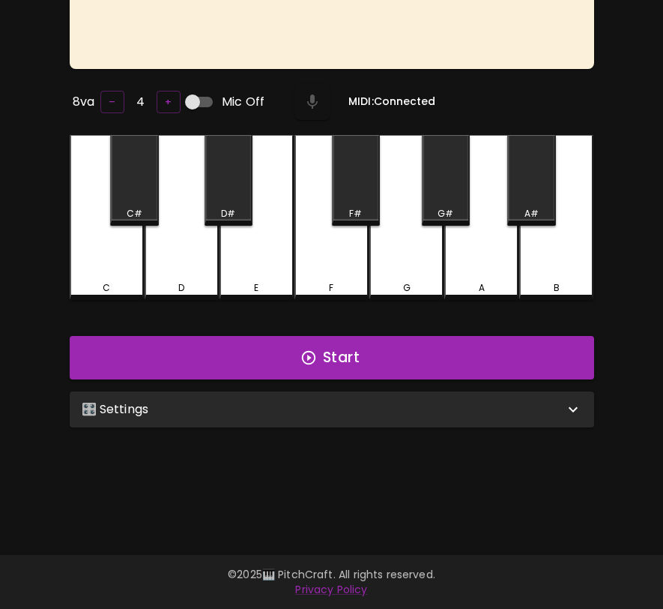
click at [509, 419] on div "🎛️ Settings" at bounding box center [332, 409] width 525 height 36
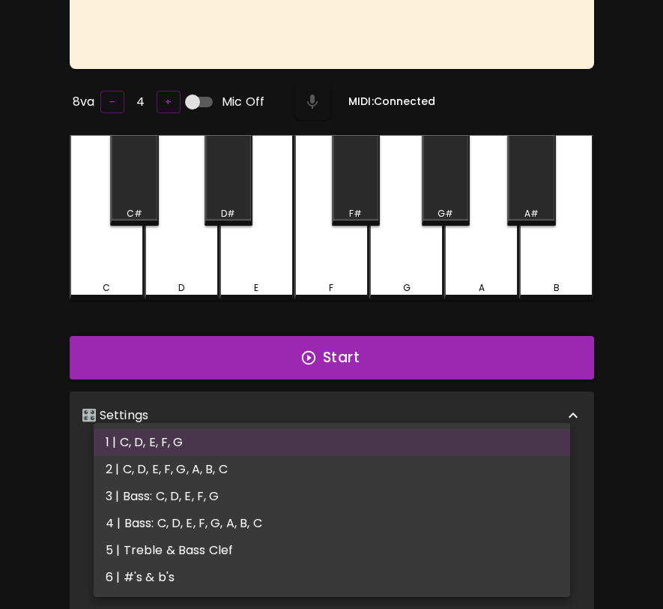
click at [481, 460] on body "🎹 PitchCraft About Badges Wizard Reading Pro Log Out 8va – 4 + Mic Off MIDI: Co…" at bounding box center [331, 359] width 663 height 1018
click at [453, 549] on li "5 | Treble & Bass Clef" at bounding box center [332, 550] width 477 height 27
type input "9"
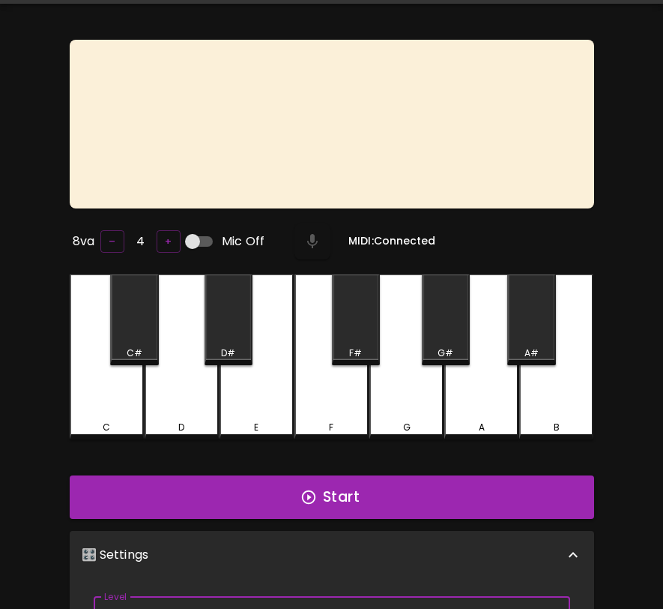
scroll to position [0, 0]
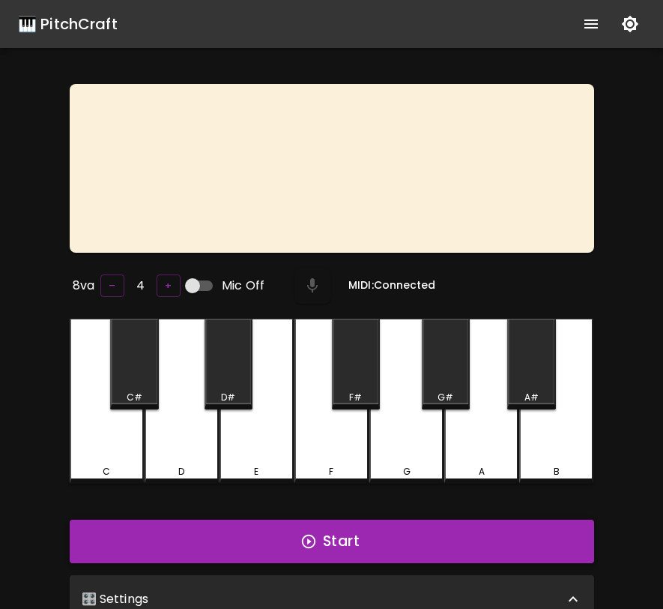
click at [500, 536] on button "Start" at bounding box center [332, 540] width 525 height 43
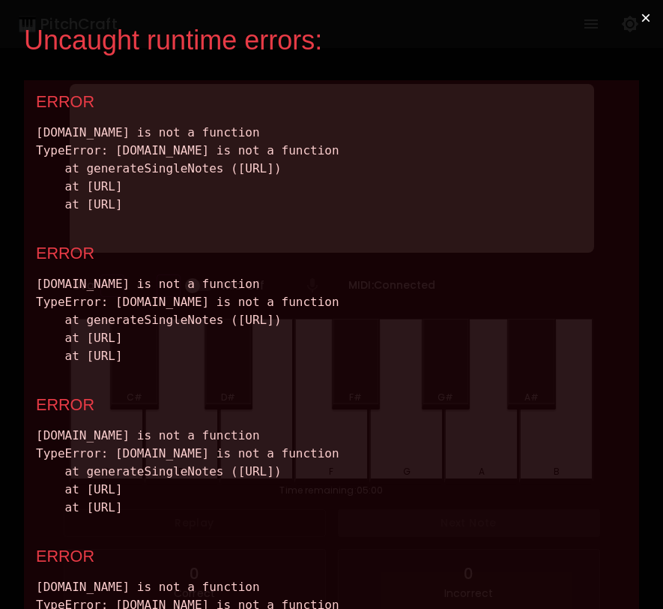
click at [646, 12] on button "×" at bounding box center [646, 18] width 34 height 36
click at [645, 14] on button "×" at bounding box center [646, 18] width 34 height 36
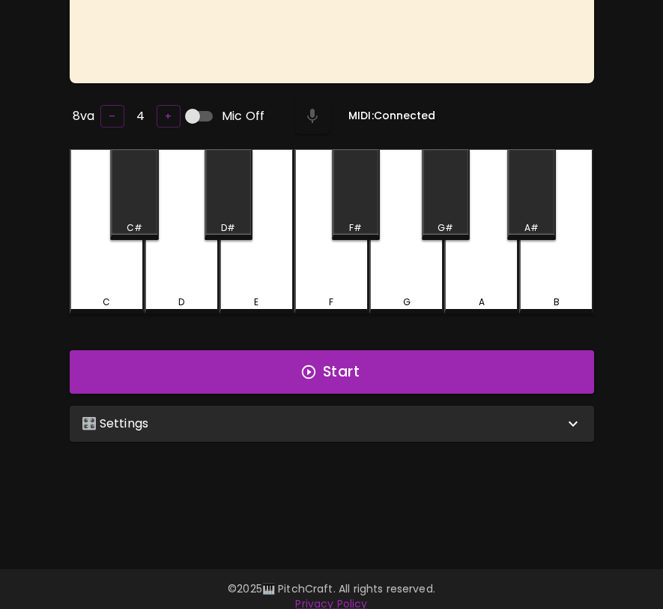
scroll to position [150, 0]
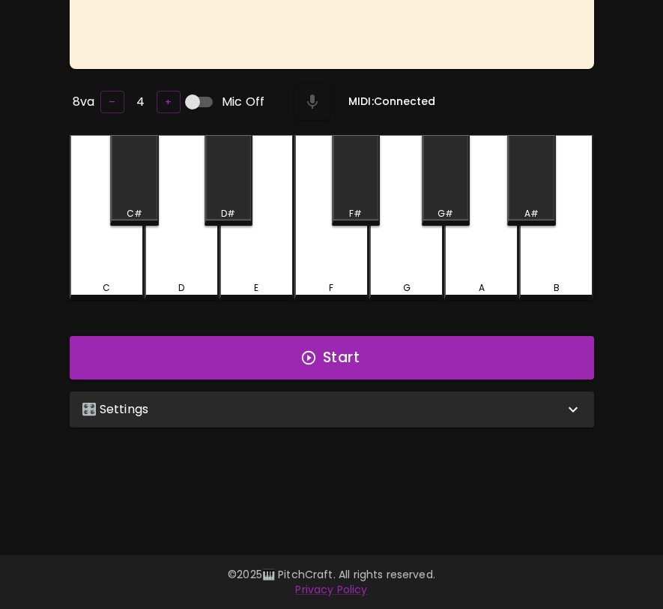
click at [573, 406] on icon at bounding box center [573, 408] width 9 height 5
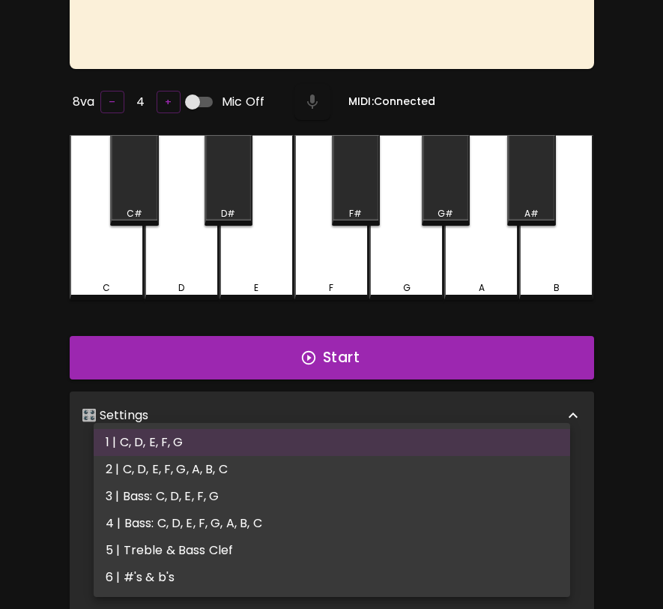
click at [511, 465] on body "🎹 PitchCraft About Badges Wizard Reading Pro Log Out 8va – 4 + Mic Off MIDI: Co…" at bounding box center [331, 359] width 663 height 1018
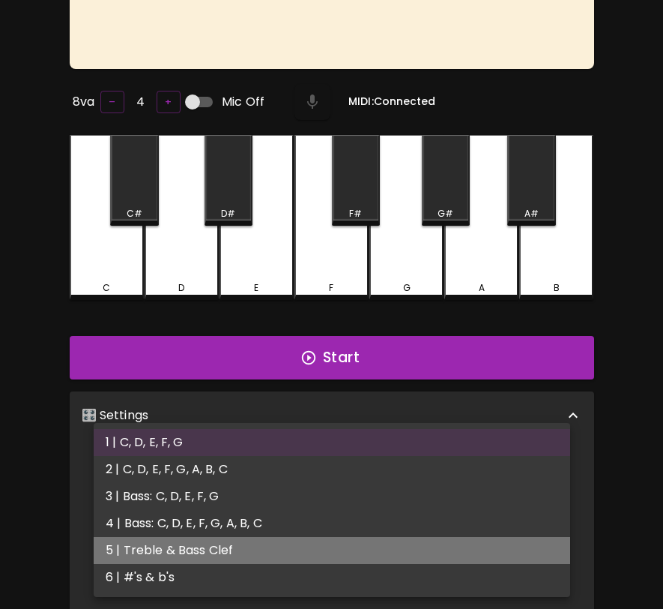
click at [489, 546] on li "5 | Treble & Bass Clef" at bounding box center [332, 550] width 477 height 27
type input "9"
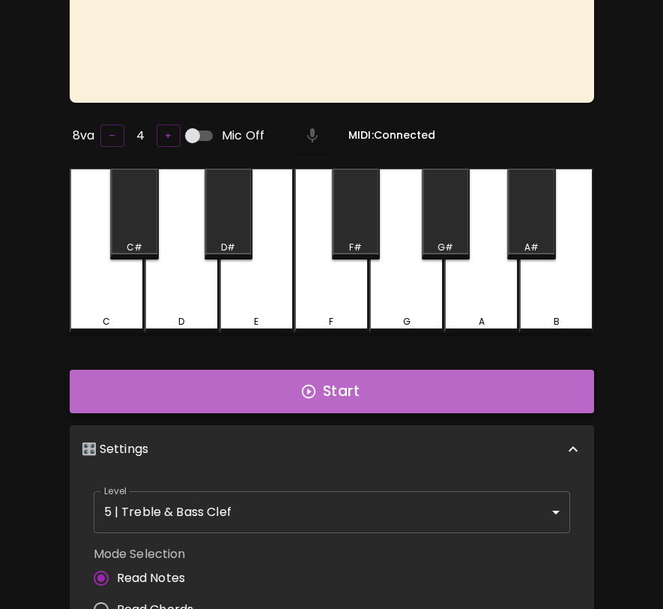
click at [539, 392] on button "Start" at bounding box center [332, 390] width 525 height 43
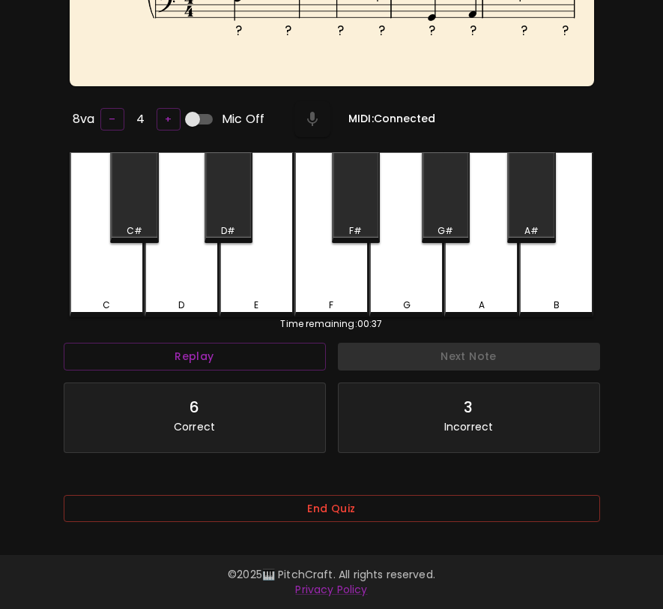
scroll to position [0, 0]
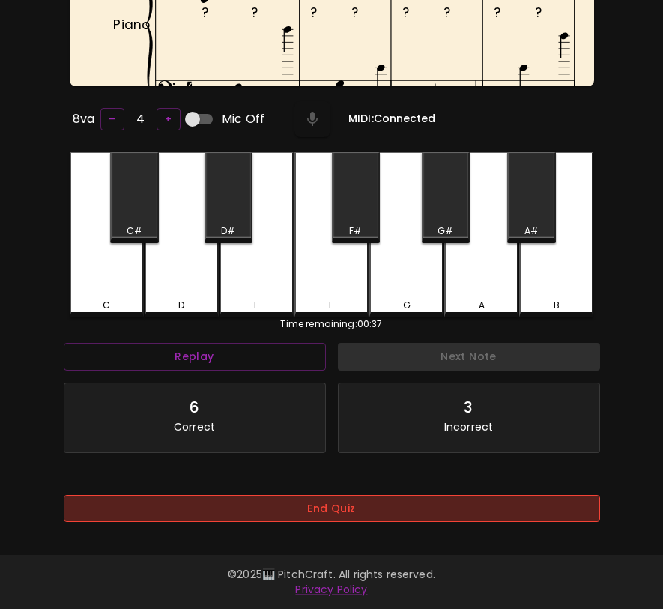
click at [434, 502] on button "End Quiz" at bounding box center [332, 509] width 537 height 28
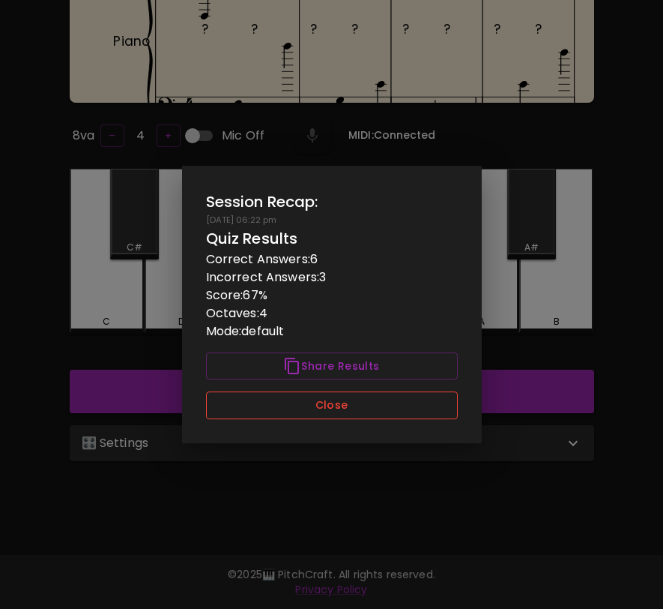
click at [411, 408] on button "Close" at bounding box center [332, 405] width 252 height 28
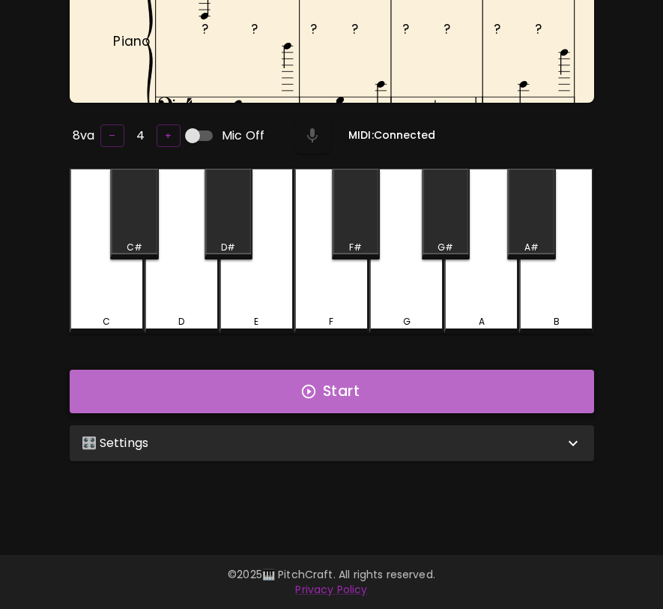
click at [420, 396] on button "Start" at bounding box center [332, 390] width 525 height 43
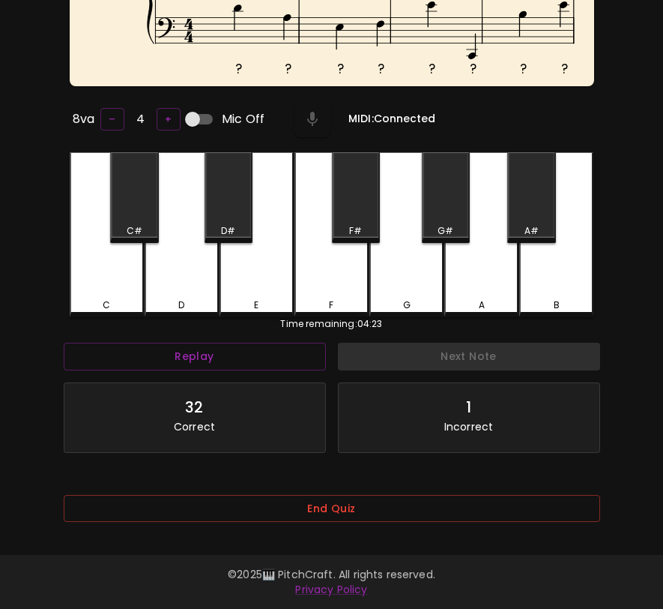
scroll to position [169, 0]
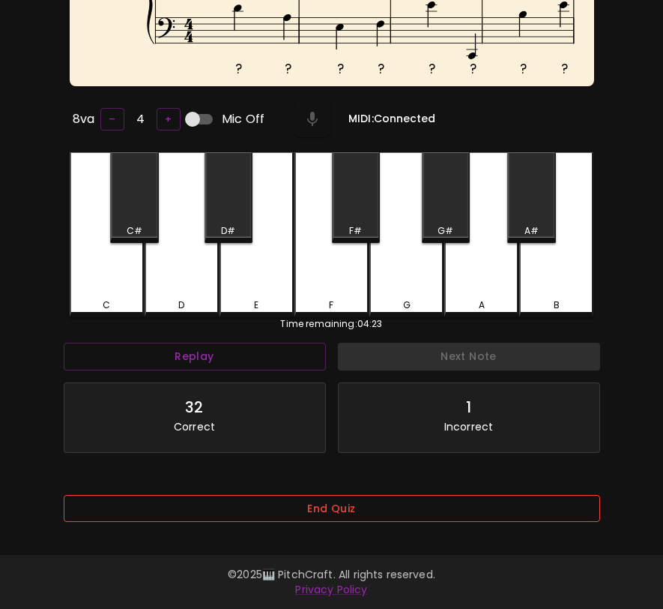
click at [427, 503] on button "End Quiz" at bounding box center [332, 509] width 537 height 28
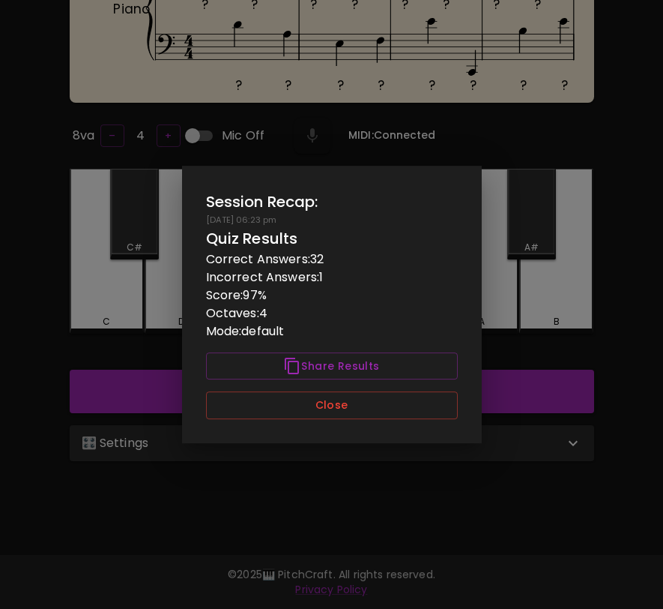
scroll to position [150, 0]
click at [433, 403] on button "Close" at bounding box center [332, 405] width 252 height 28
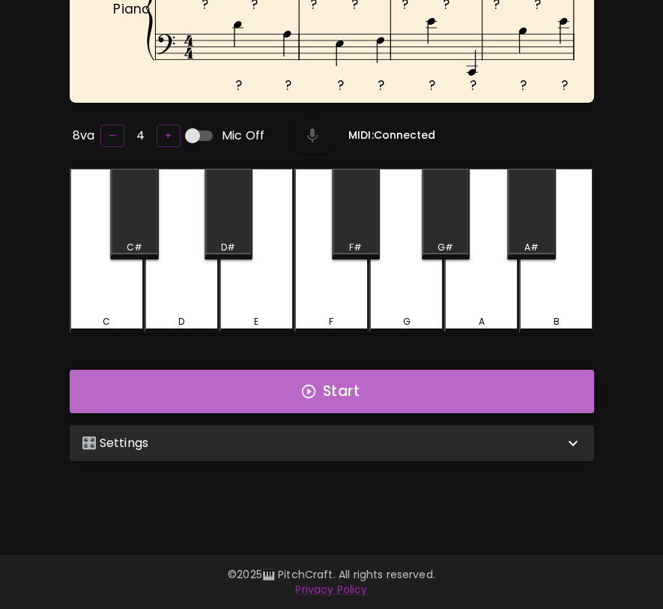
click at [433, 402] on button "Start" at bounding box center [332, 390] width 525 height 43
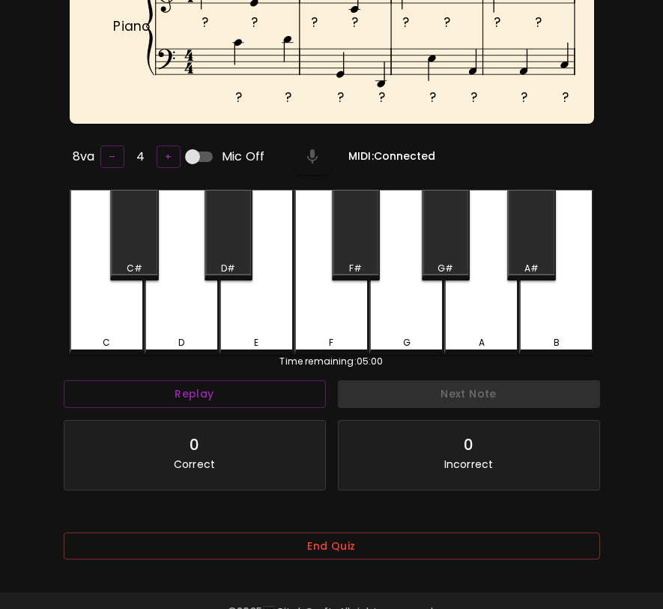
scroll to position [169, 0]
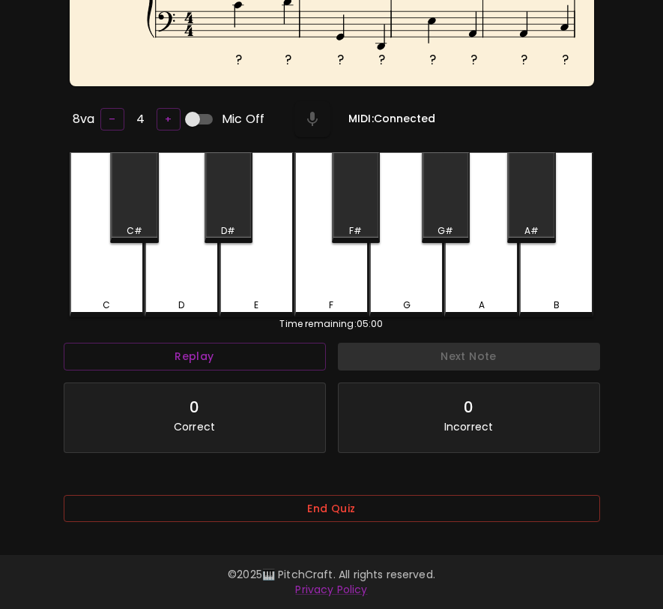
click at [423, 487] on div "End Quiz" at bounding box center [332, 513] width 537 height 61
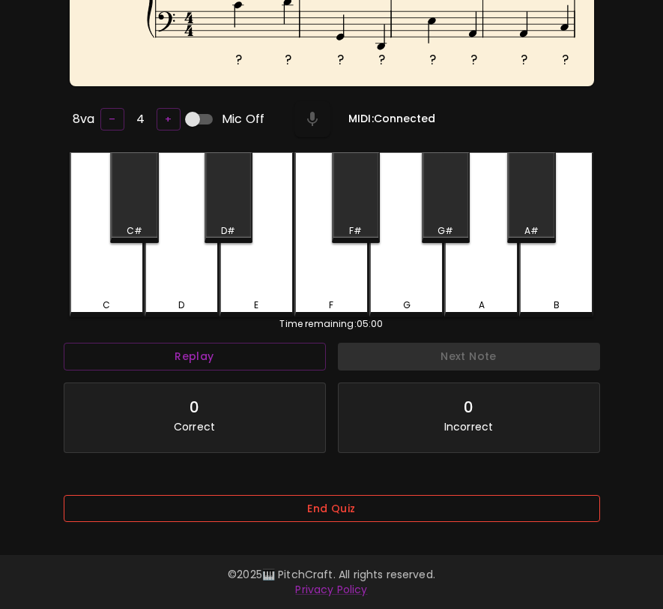
click at [421, 500] on button "End Quiz" at bounding box center [332, 509] width 537 height 28
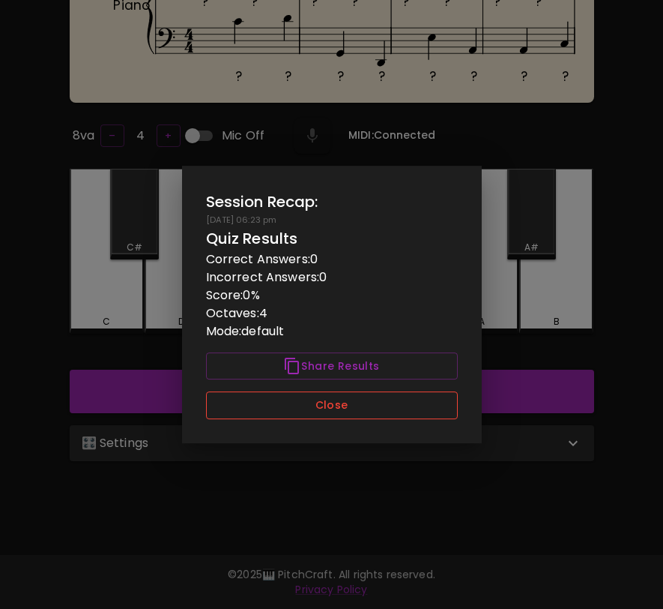
click at [440, 403] on button "Close" at bounding box center [332, 405] width 252 height 28
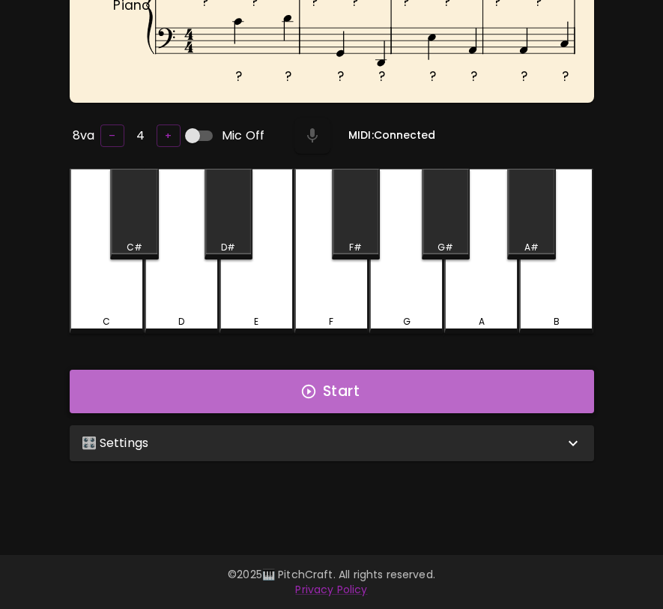
click at [444, 387] on button "Start" at bounding box center [332, 390] width 525 height 43
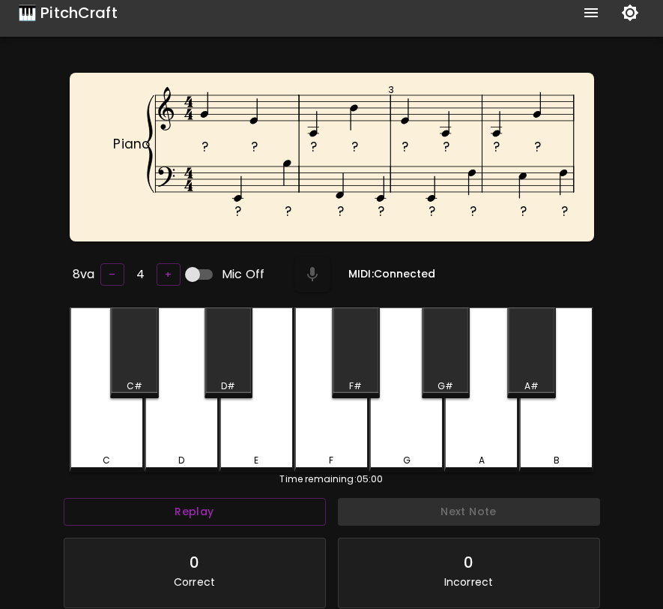
scroll to position [6, 0]
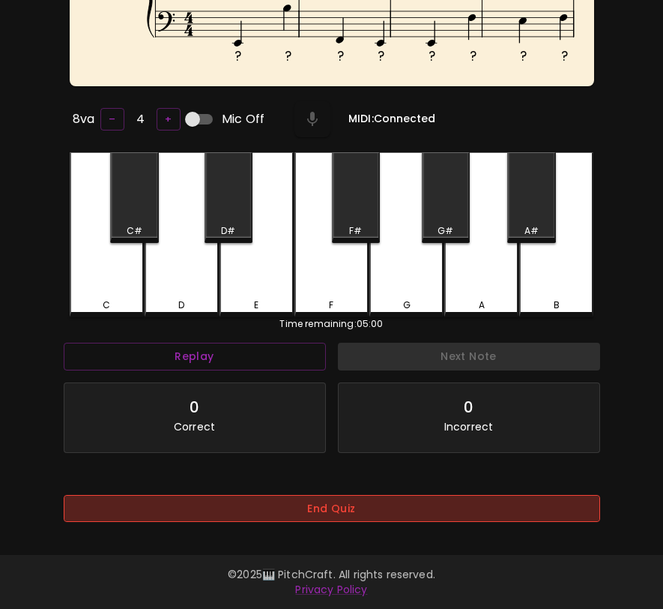
click at [416, 501] on button "End Quiz" at bounding box center [332, 509] width 537 height 28
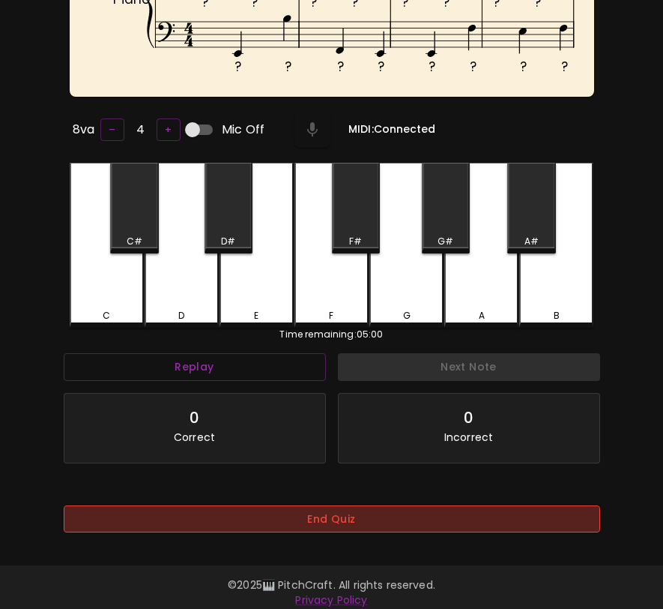
scroll to position [0, 0]
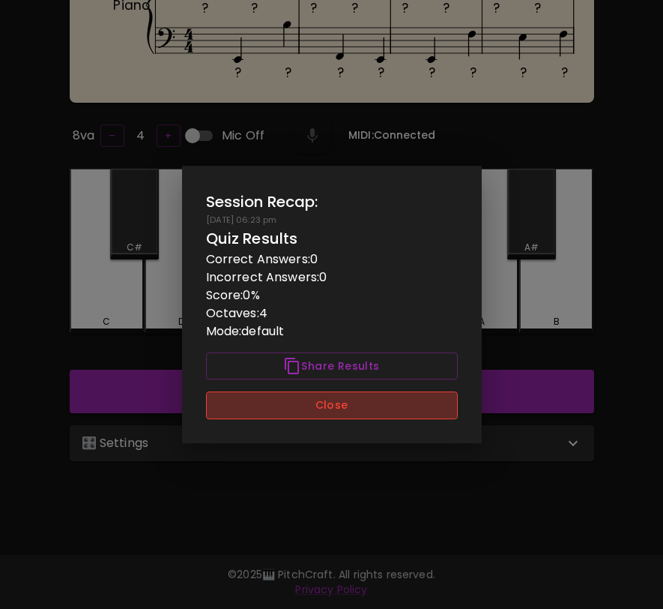
click at [427, 399] on button "Close" at bounding box center [332, 405] width 252 height 28
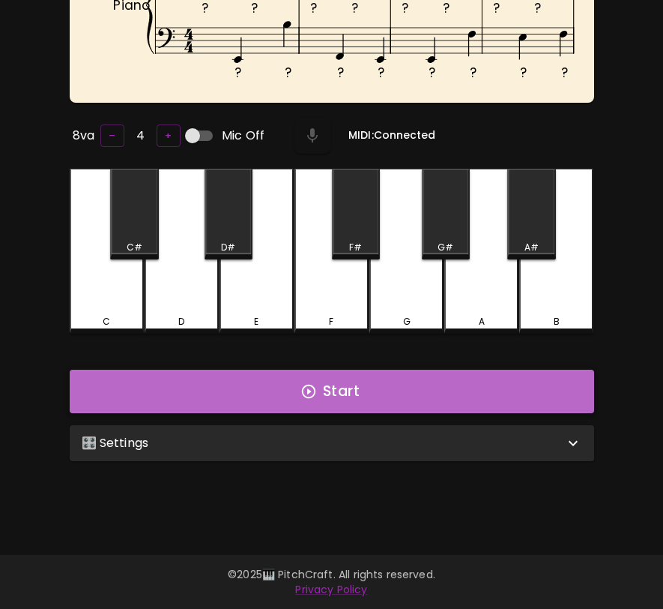
click at [436, 396] on button "Start" at bounding box center [332, 390] width 525 height 43
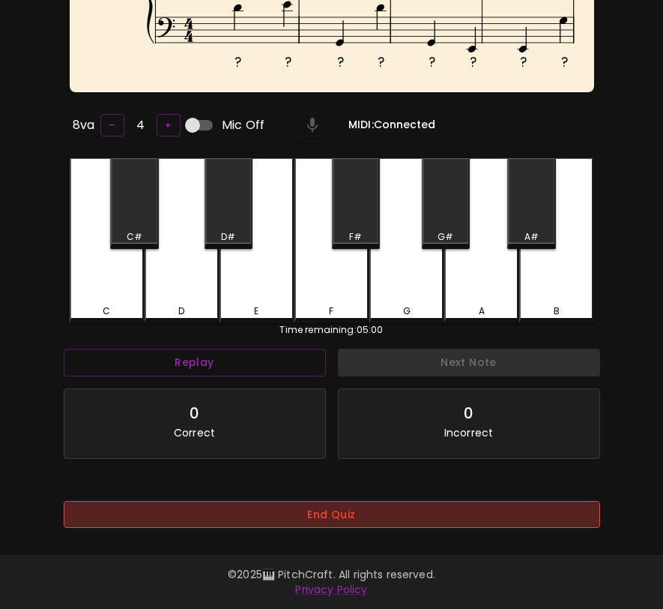
click at [501, 501] on button "End Quiz" at bounding box center [332, 515] width 537 height 28
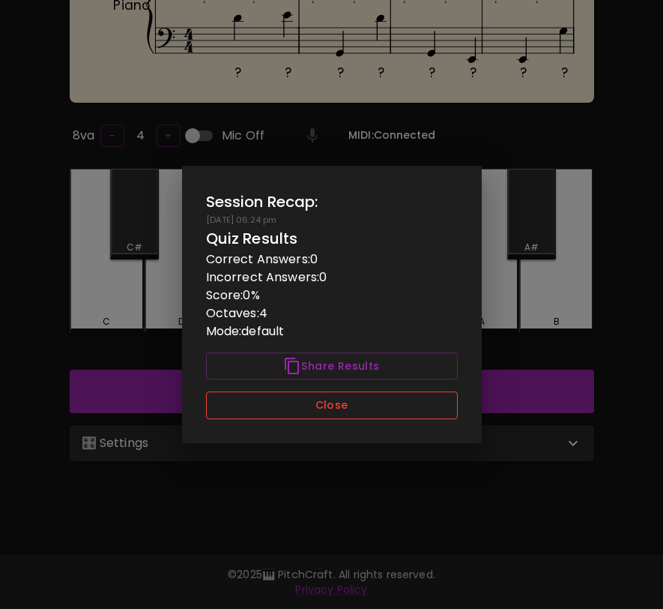
click at [443, 411] on button "Close" at bounding box center [332, 405] width 252 height 28
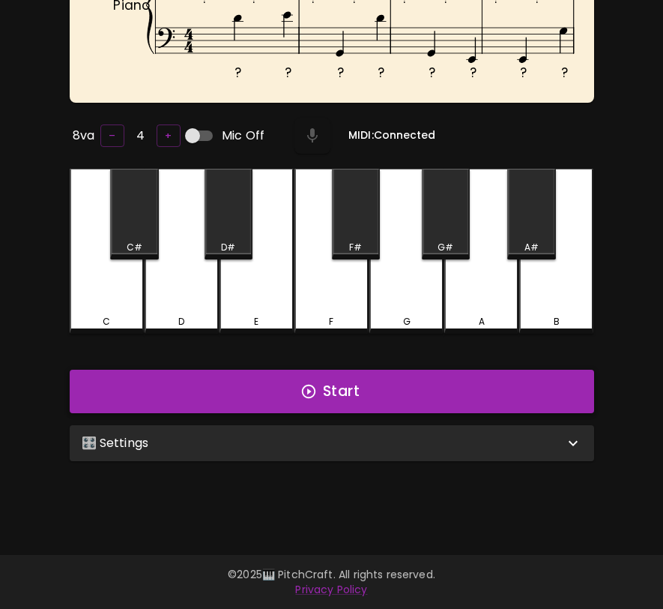
click at [447, 399] on button "Start" at bounding box center [332, 390] width 525 height 43
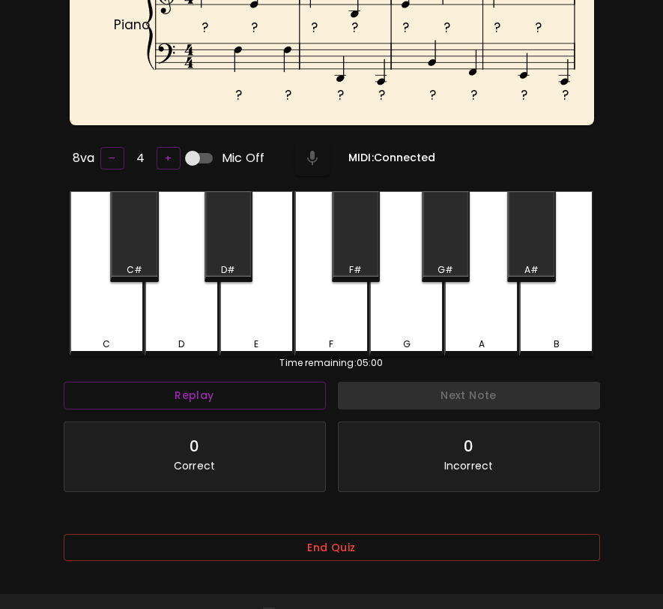
scroll to position [169, 0]
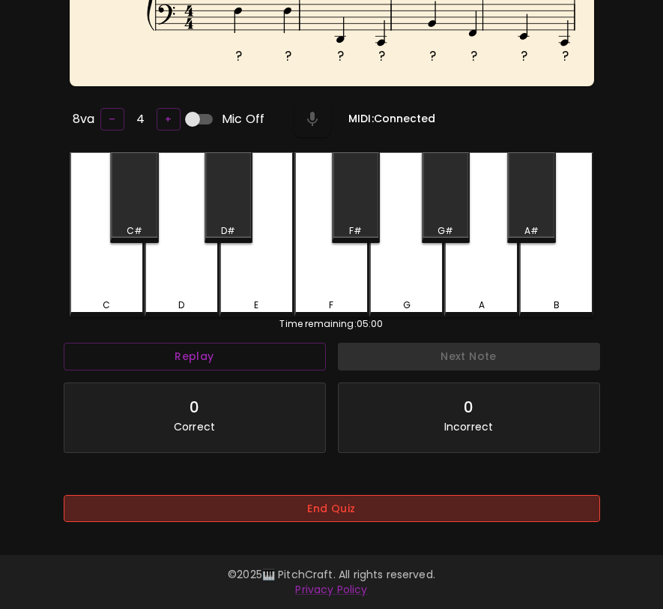
click at [390, 498] on button "End Quiz" at bounding box center [332, 509] width 537 height 28
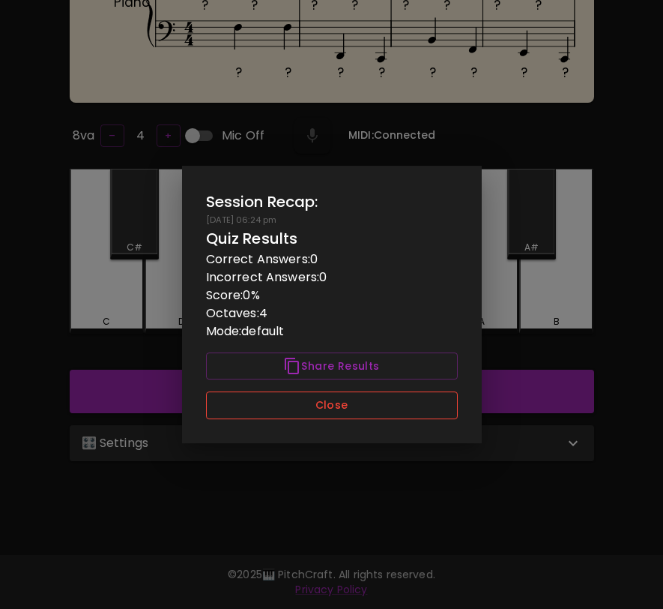
click at [395, 406] on button "Close" at bounding box center [332, 405] width 252 height 28
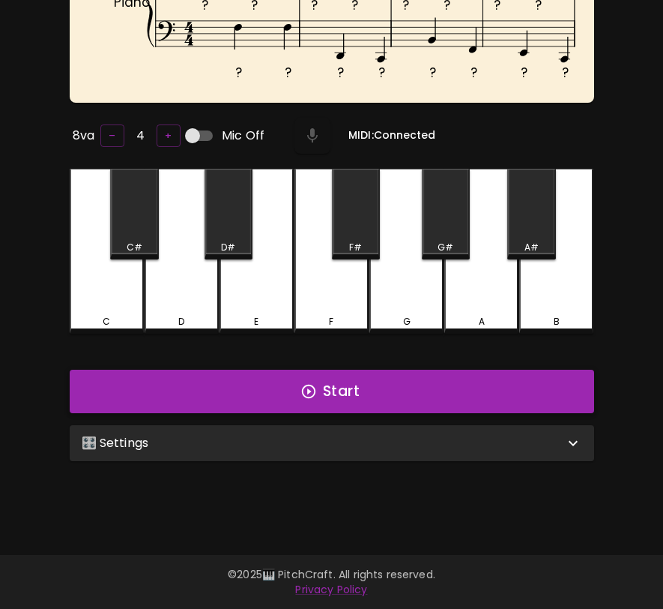
click at [397, 399] on button "Start" at bounding box center [332, 390] width 525 height 43
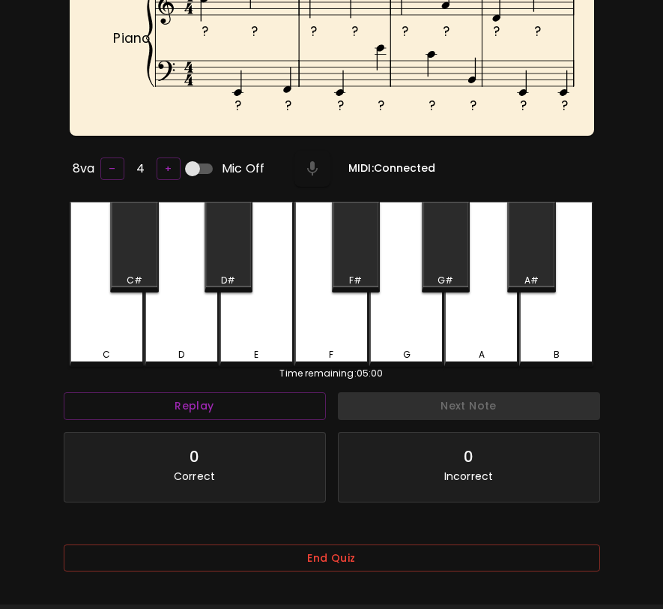
scroll to position [169, 0]
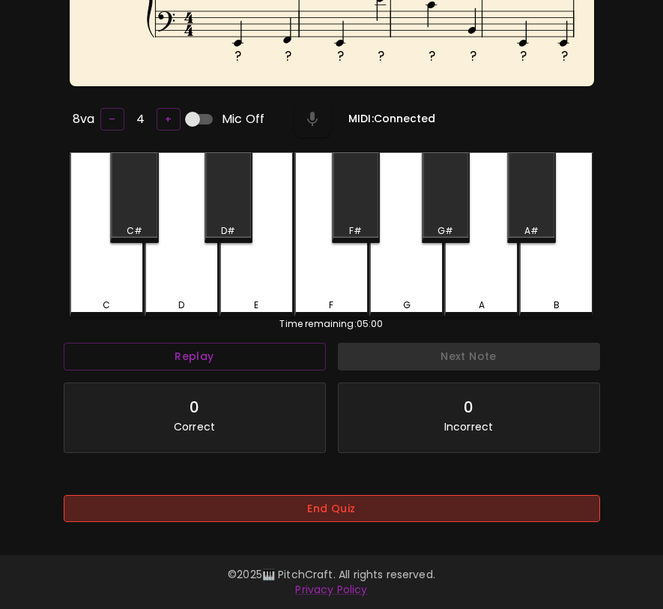
click at [383, 495] on button "End Quiz" at bounding box center [332, 509] width 537 height 28
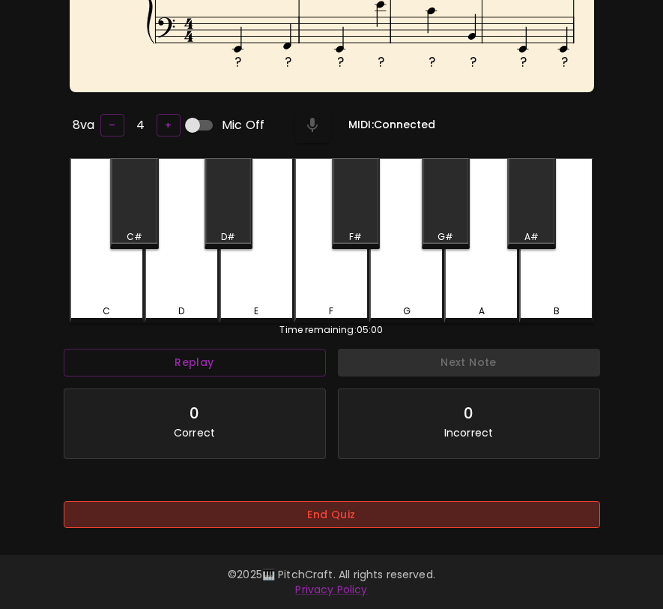
scroll to position [150, 0]
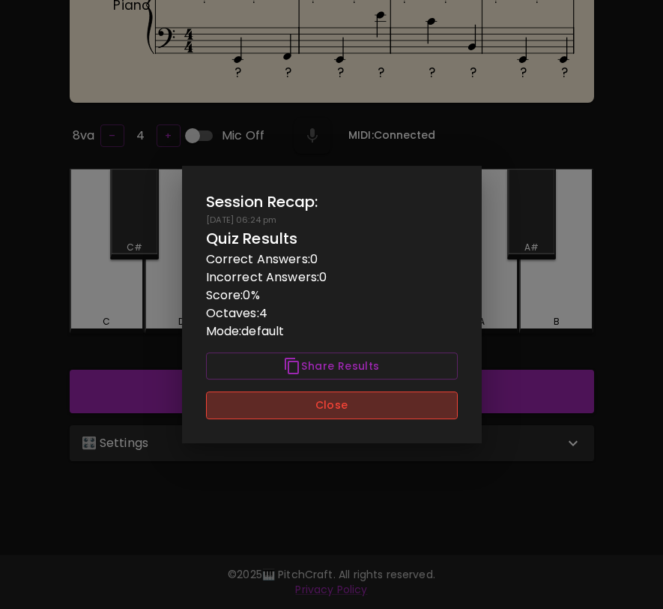
click at [391, 405] on button "Close" at bounding box center [332, 405] width 252 height 28
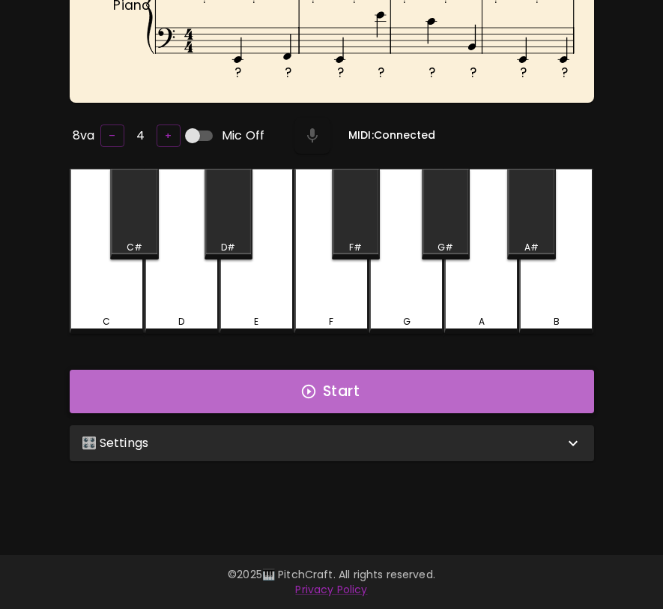
click at [395, 391] on button "Start" at bounding box center [332, 390] width 525 height 43
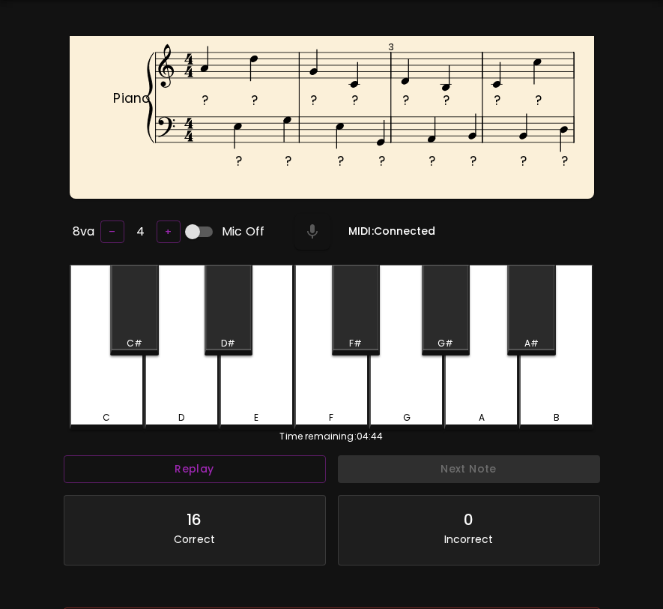
scroll to position [169, 0]
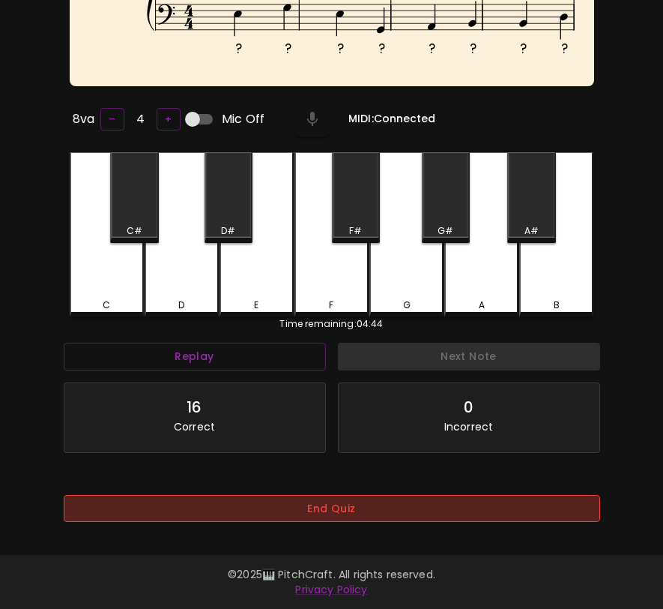
click at [389, 506] on button "End Quiz" at bounding box center [332, 509] width 537 height 28
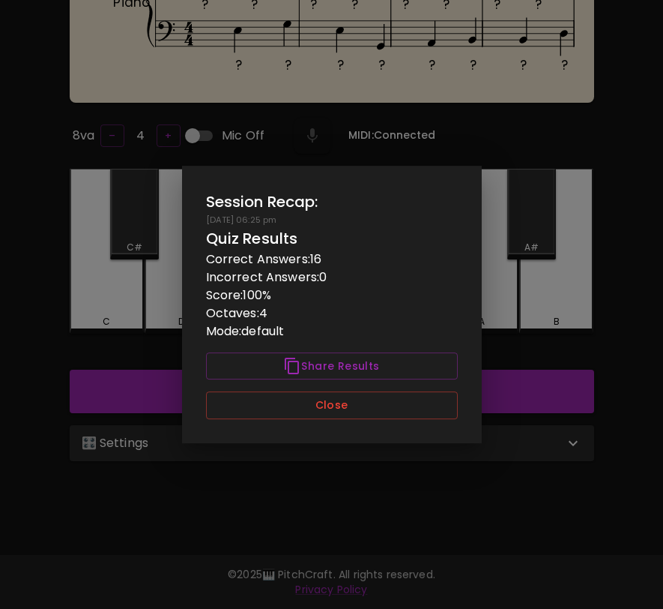
click at [423, 419] on div "Session Recap: 09/23/2025 - 06:25 pm Quiz Results Correct Answers: 16 Incorrect…" at bounding box center [332, 304] width 300 height 277
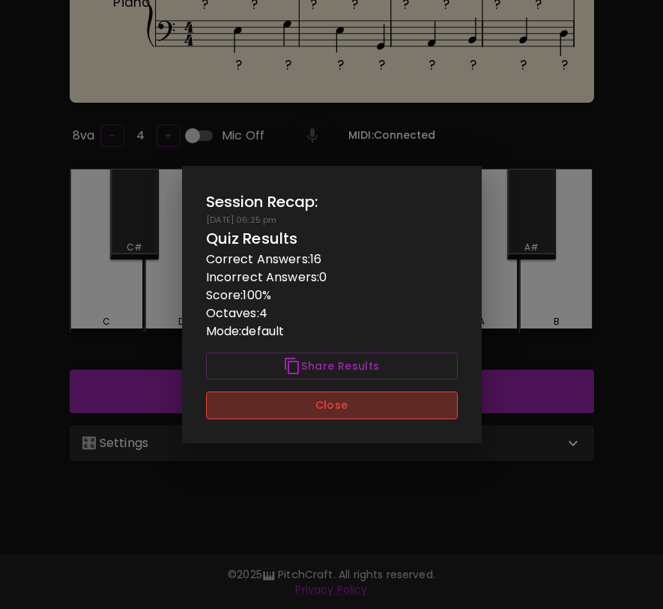
click at [427, 405] on button "Close" at bounding box center [332, 405] width 252 height 28
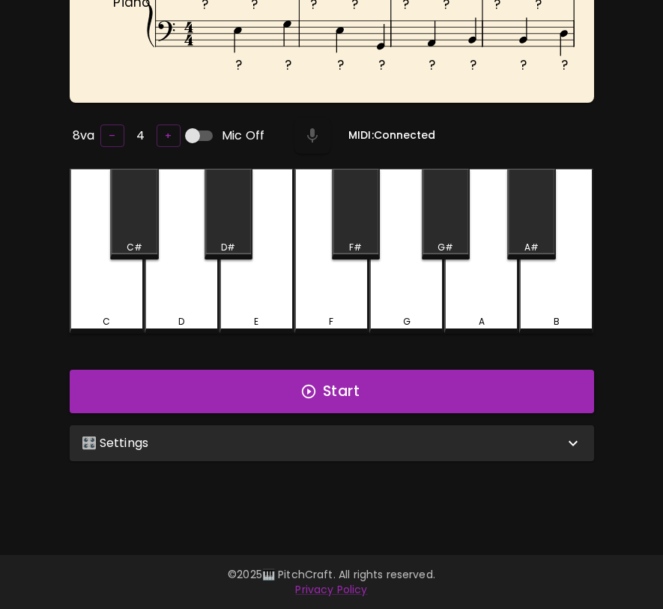
click at [507, 447] on div "🎛️ Settings" at bounding box center [323, 443] width 483 height 18
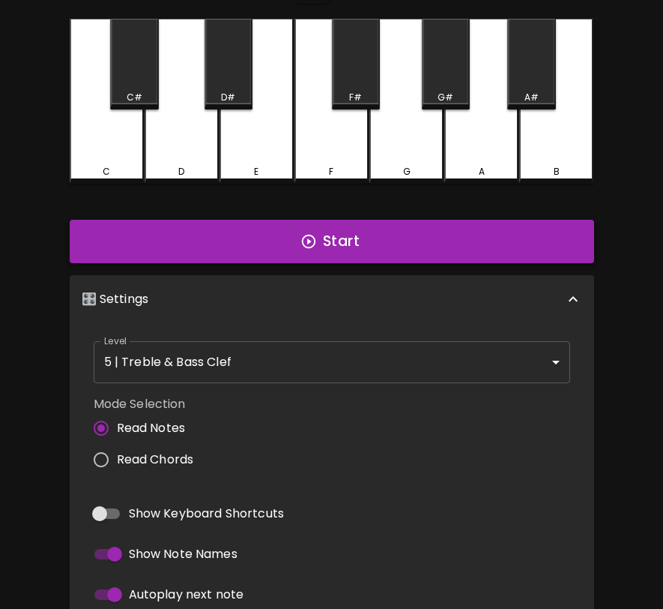
scroll to position [311, 0]
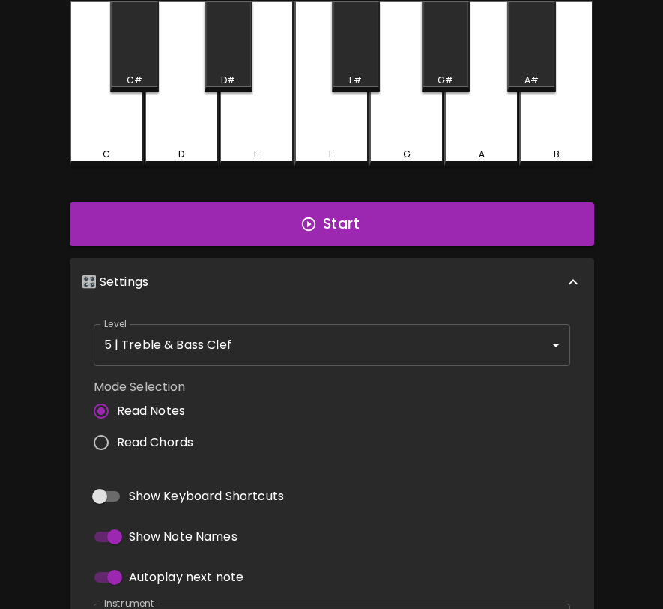
click at [510, 351] on body "🎹 PitchCraft About Badges Wizard Reading Pro Log Out ? ? ? ? ? ? ? ? ? ? ? ? ? …" at bounding box center [331, 215] width 663 height 1052
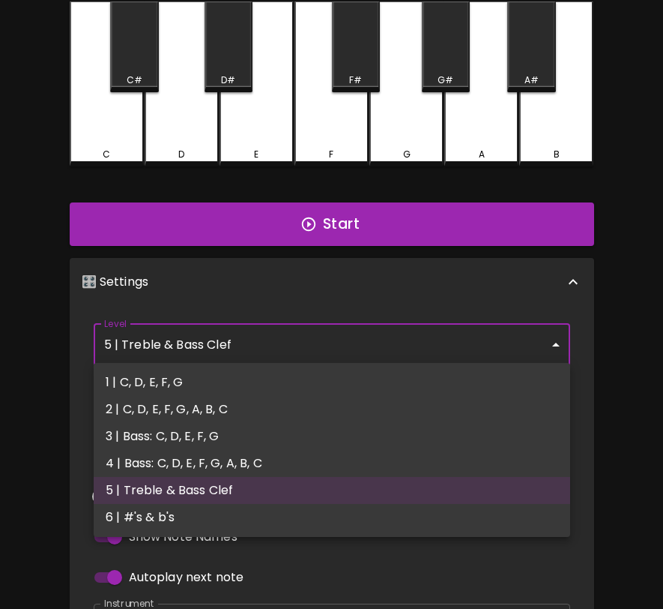
click at [456, 517] on li "6 | #'s & b's" at bounding box center [332, 517] width 477 height 27
type input "11"
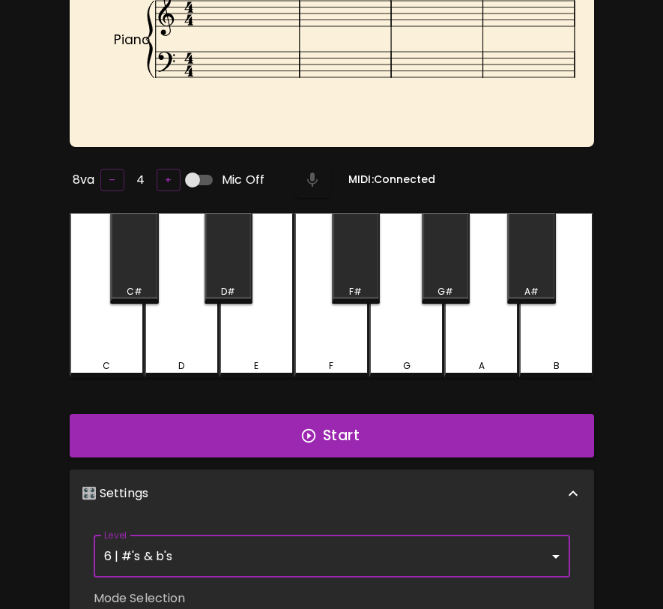
scroll to position [0, 0]
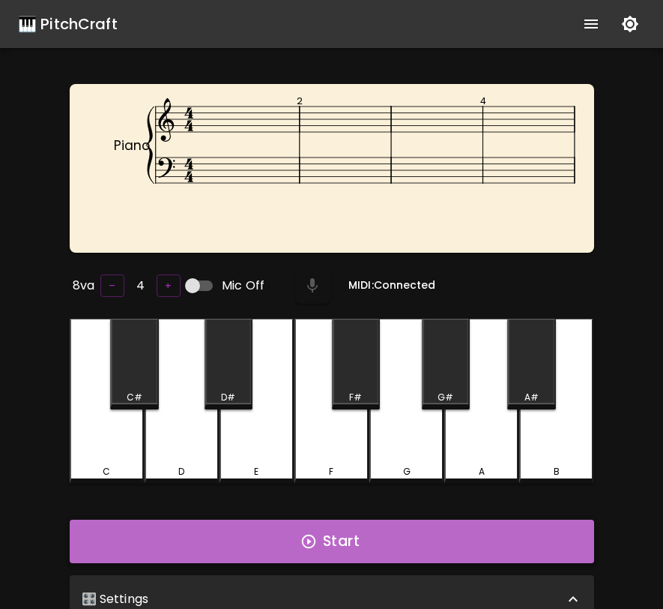
click at [456, 541] on button "Start" at bounding box center [332, 540] width 525 height 43
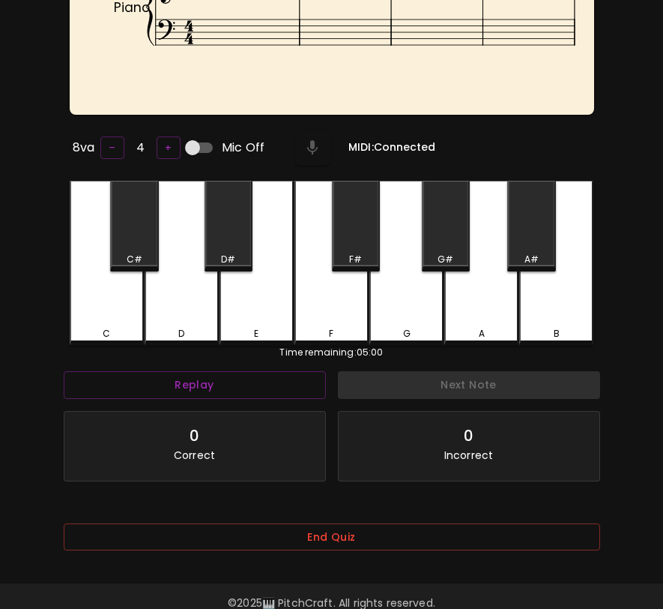
scroll to position [169, 0]
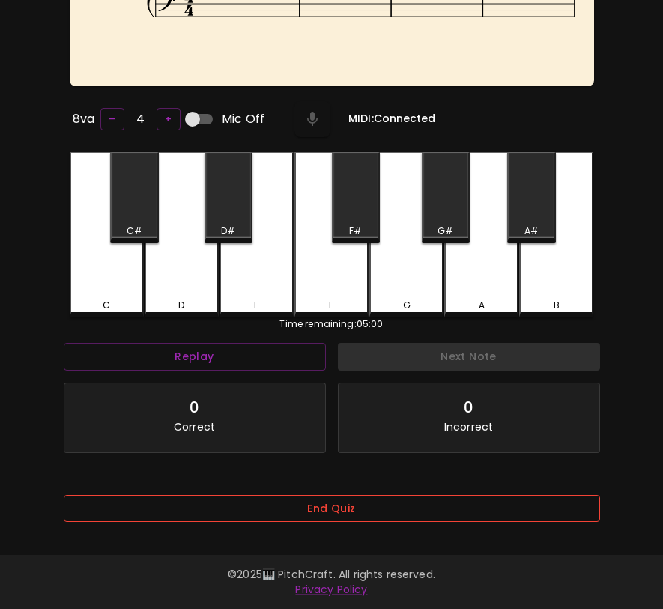
click at [460, 504] on button "End Quiz" at bounding box center [332, 509] width 537 height 28
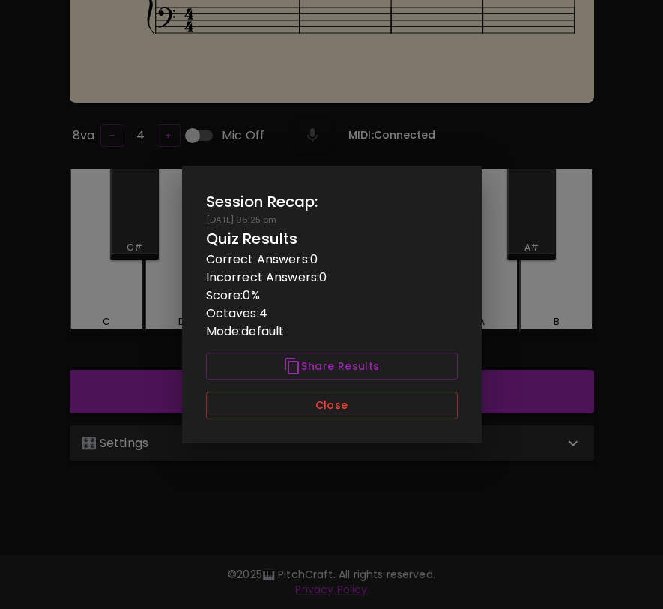
scroll to position [0, 0]
click at [431, 408] on button "Close" at bounding box center [332, 405] width 252 height 28
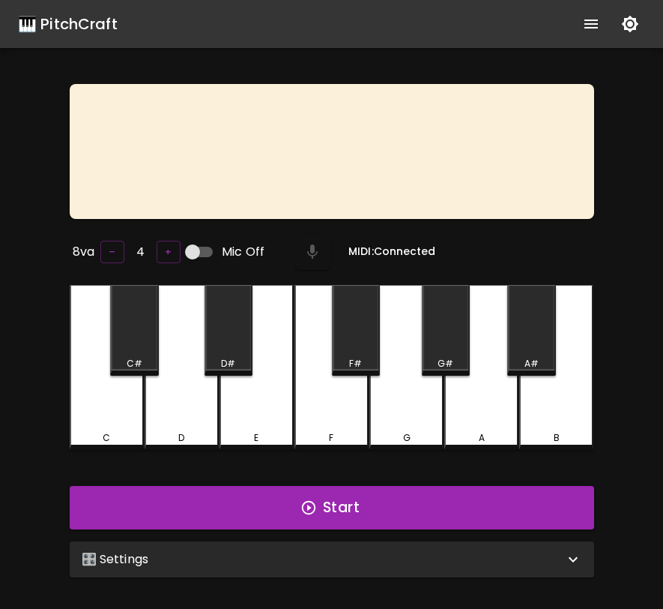
scroll to position [150, 0]
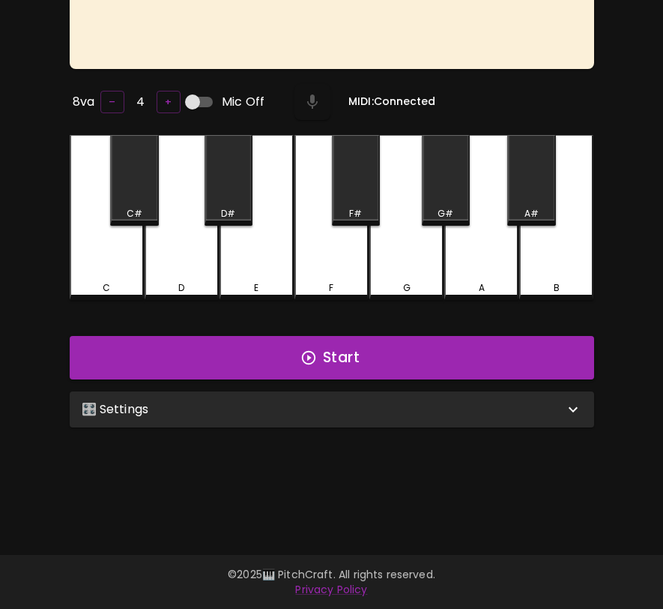
click at [534, 409] on div "🎛️ Settings" at bounding box center [323, 409] width 483 height 18
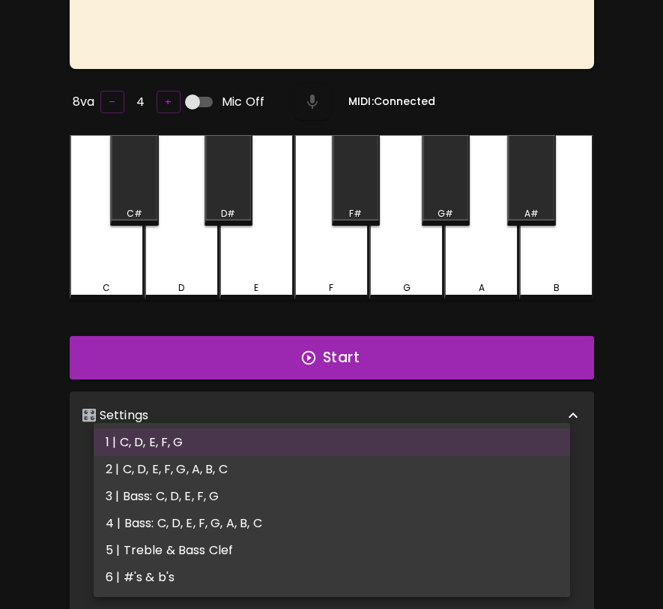
click at [489, 466] on body "🎹 PitchCraft About Badges Wizard Reading Pro Log Out 8va – 4 + Mic Off MIDI: Co…" at bounding box center [331, 359] width 663 height 1018
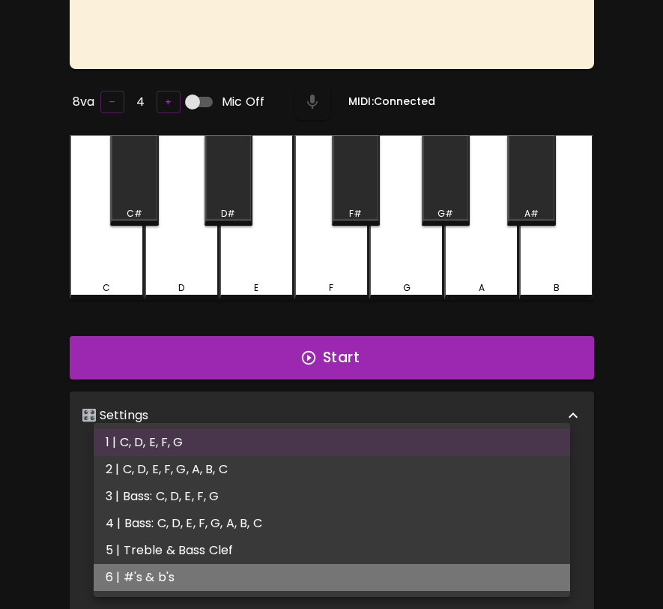
click at [478, 579] on li "6 | #'s & b's" at bounding box center [332, 577] width 477 height 27
type input "11"
